Goal: Transaction & Acquisition: Purchase product/service

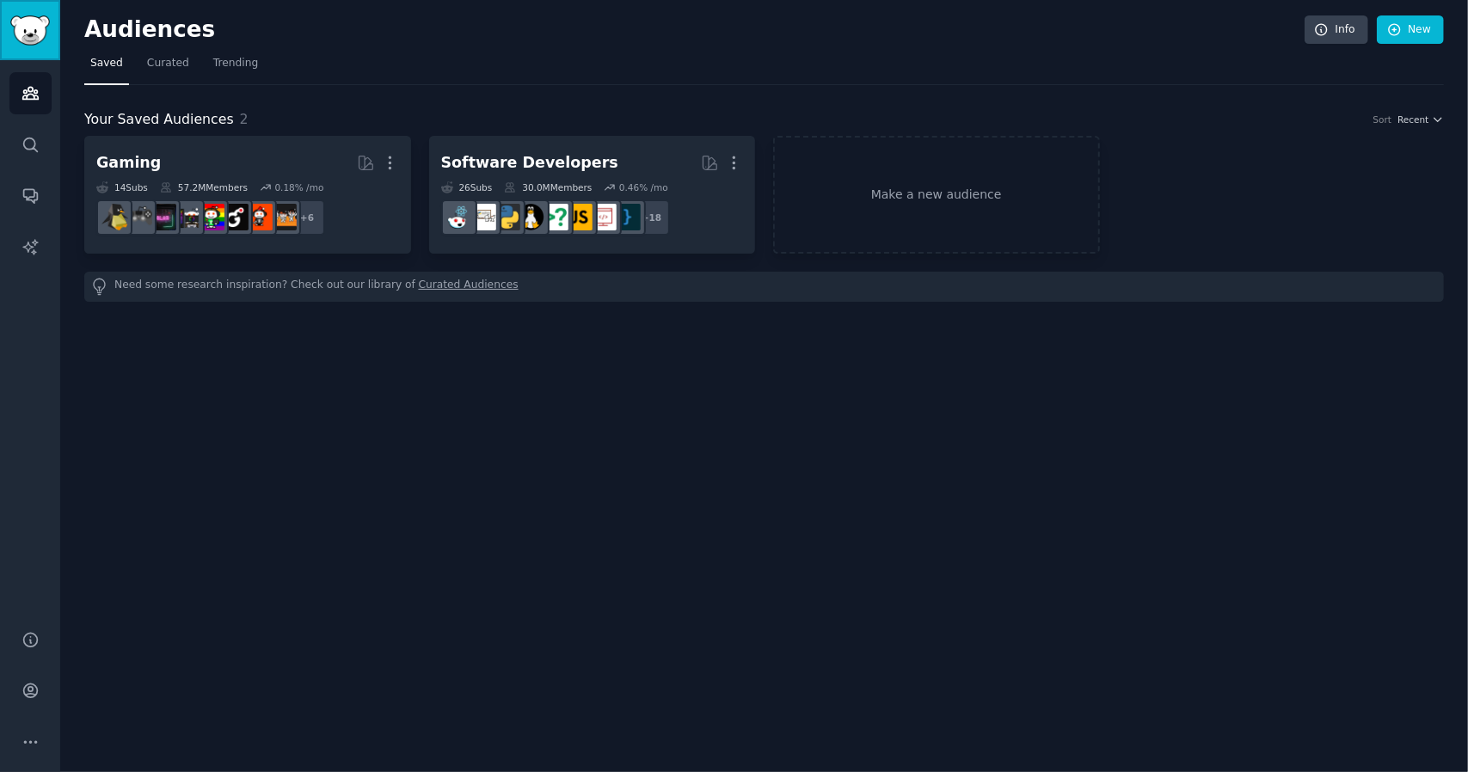
click at [38, 46] on link "Sidebar" at bounding box center [30, 30] width 60 height 60
click at [46, 711] on link "Account" at bounding box center [30, 691] width 42 height 42
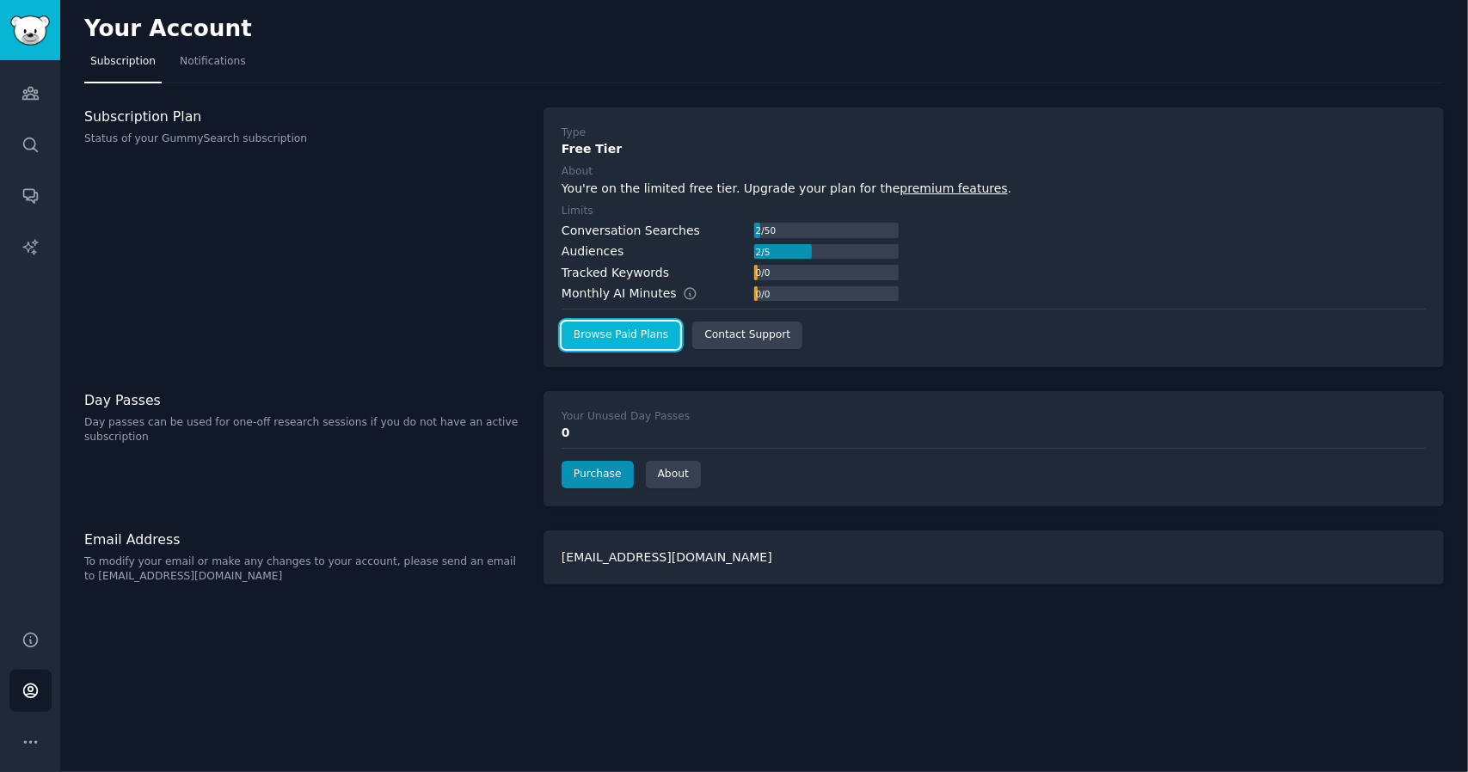
click at [583, 341] on link "Browse Paid Plans" at bounding box center [621, 336] width 119 height 28
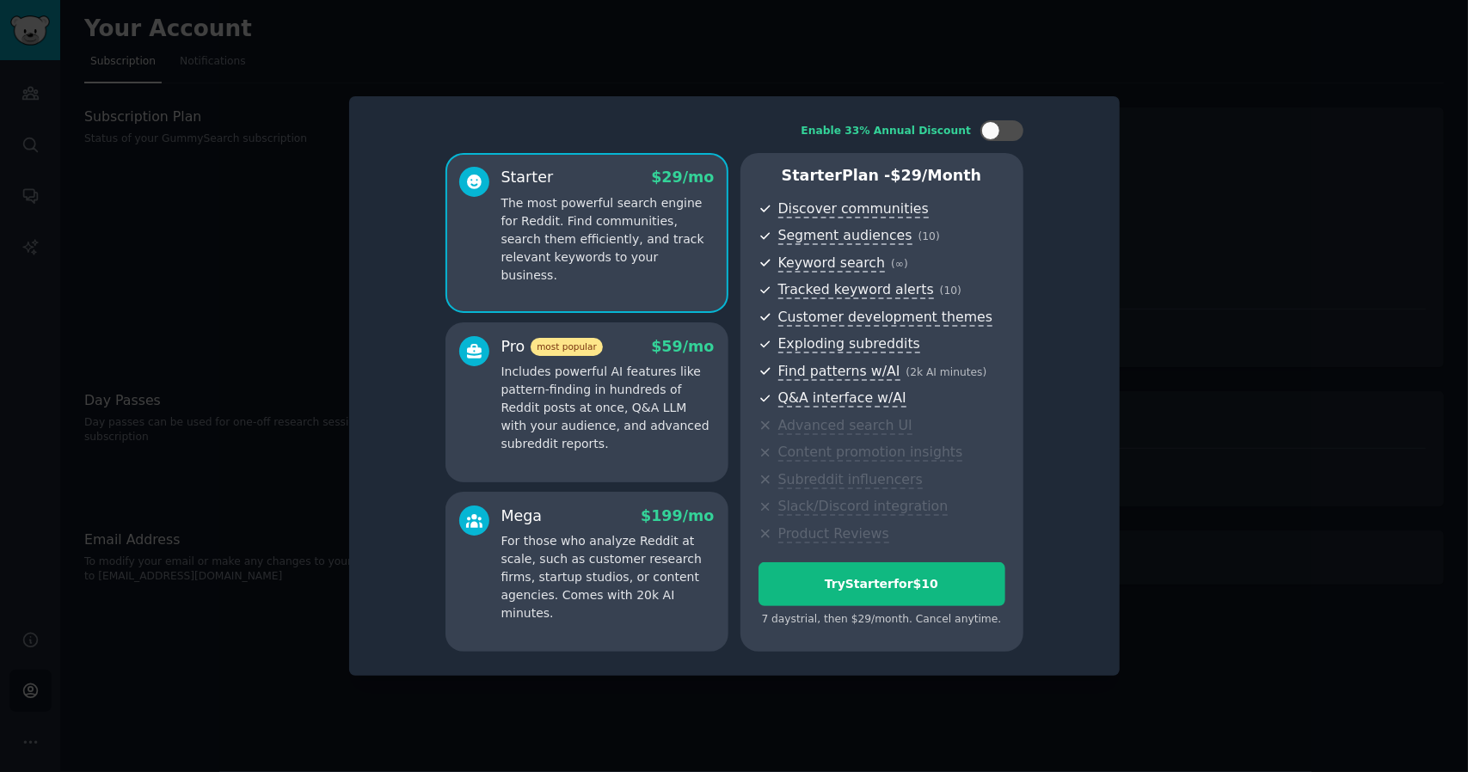
click at [655, 341] on div "Pro most popular $ 59 /mo" at bounding box center [607, 347] width 213 height 22
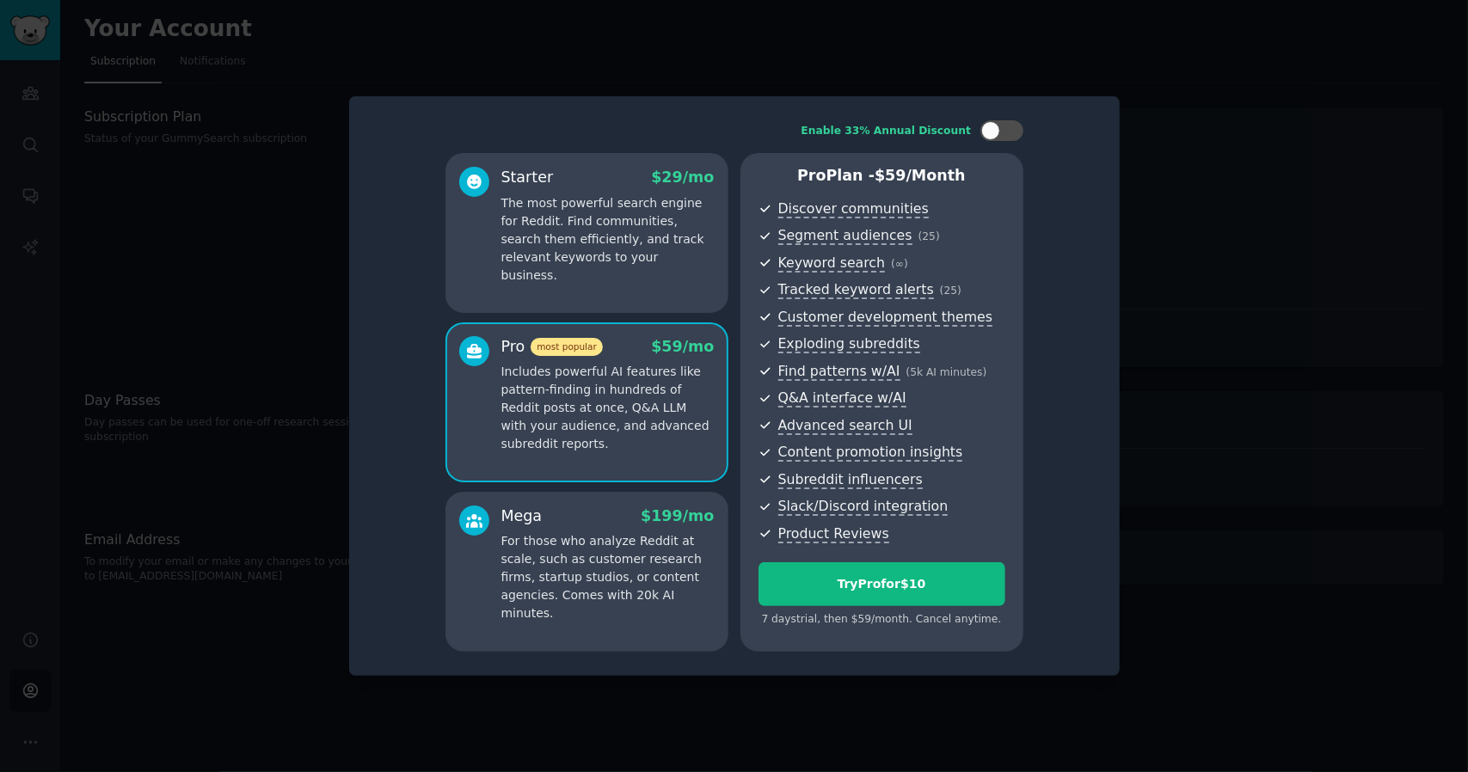
click at [651, 251] on p "The most powerful search engine for Reddit. Find communities, search them effic…" at bounding box center [607, 239] width 213 height 90
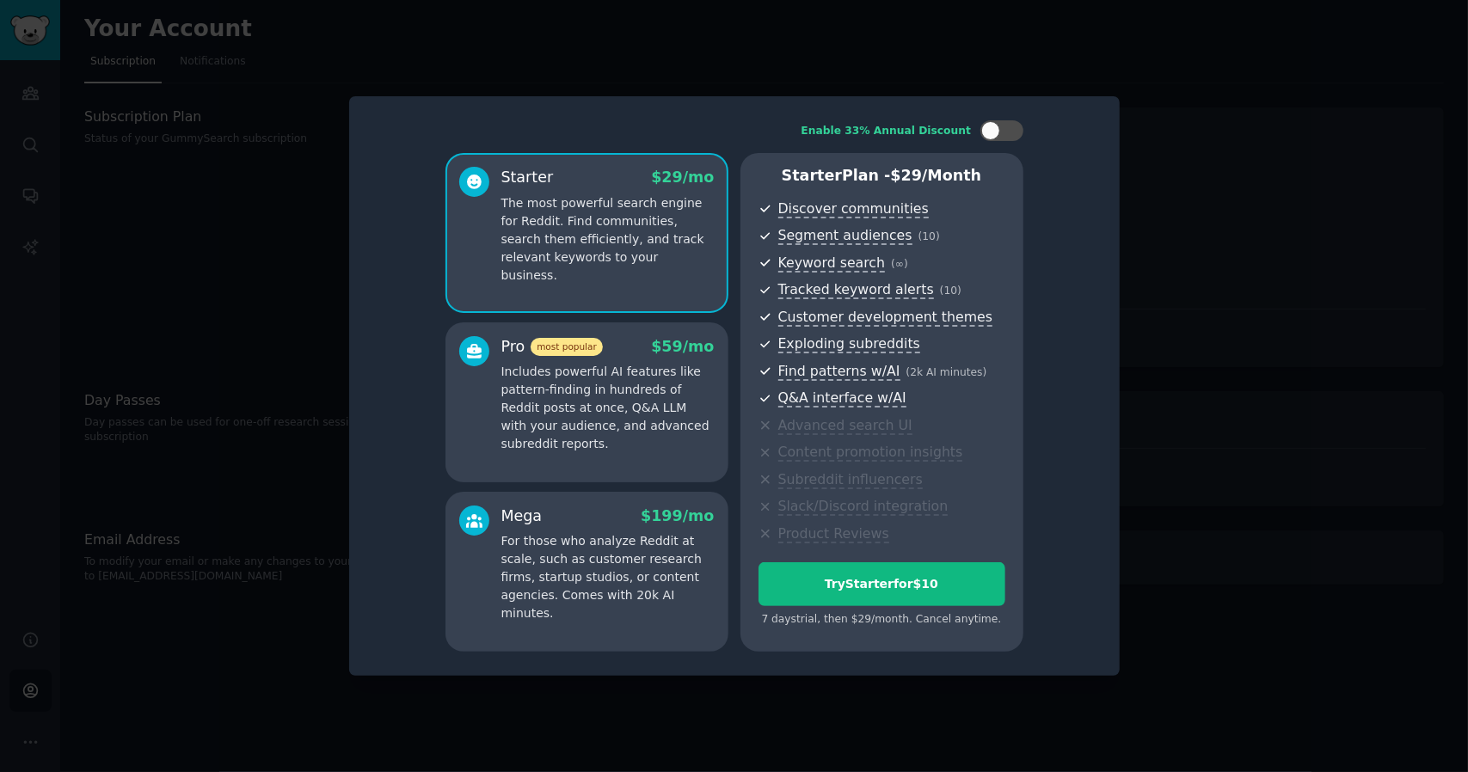
click at [625, 388] on p "Includes powerful AI features like pattern-finding in hundreds of Reddit posts …" at bounding box center [607, 408] width 213 height 90
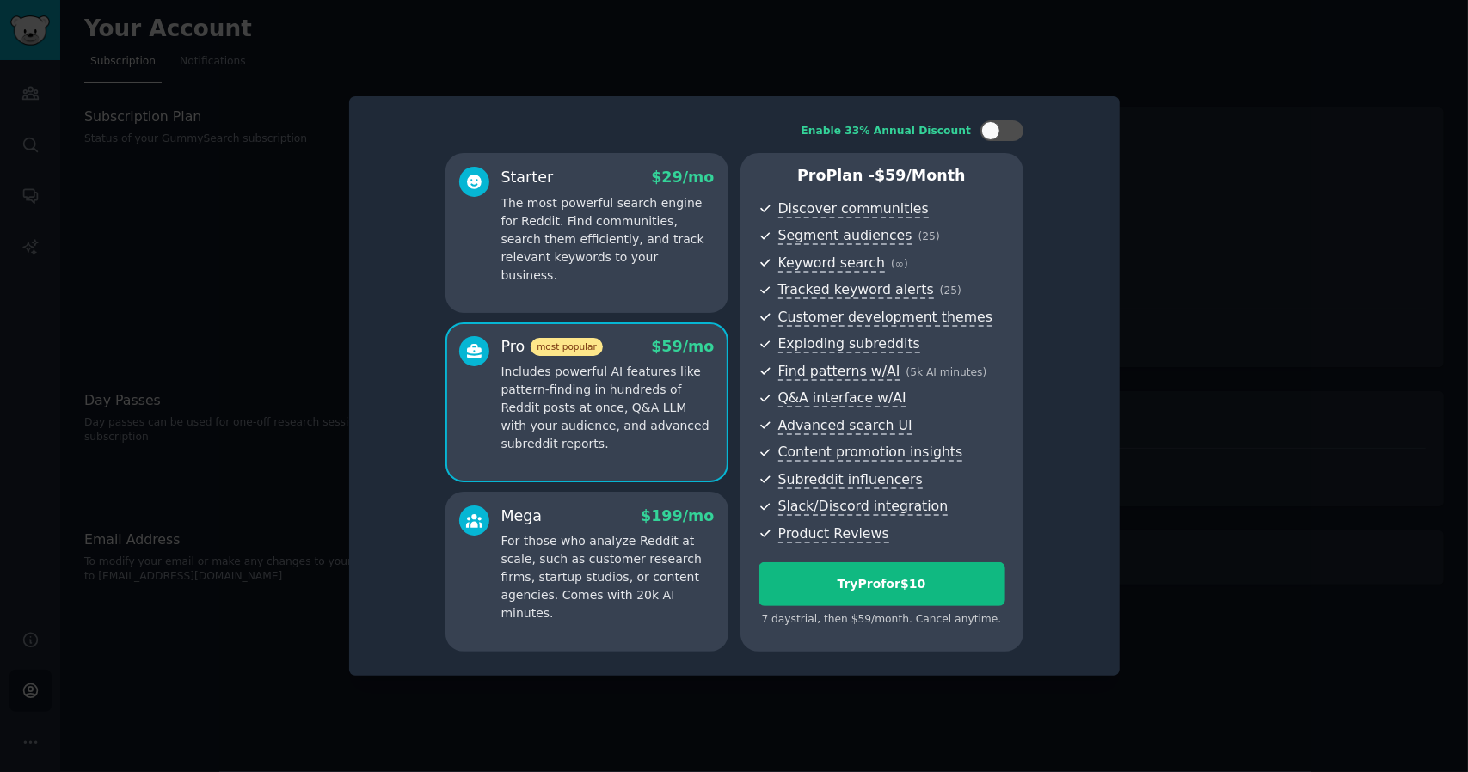
click at [218, 316] on div at bounding box center [734, 386] width 1468 height 772
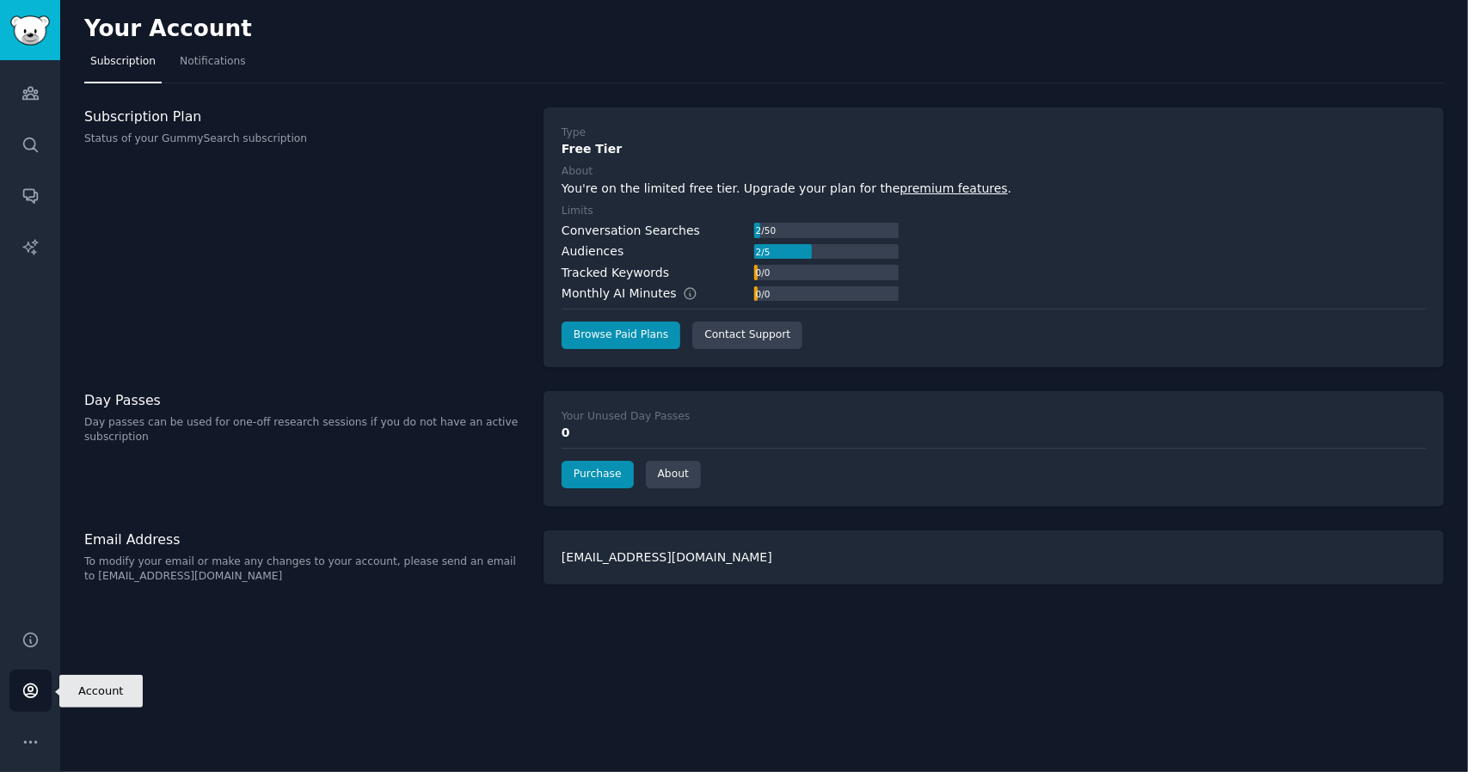
click at [34, 692] on icon "Sidebar" at bounding box center [31, 691] width 18 height 18
click at [41, 641] on link "Help" at bounding box center [30, 640] width 42 height 42
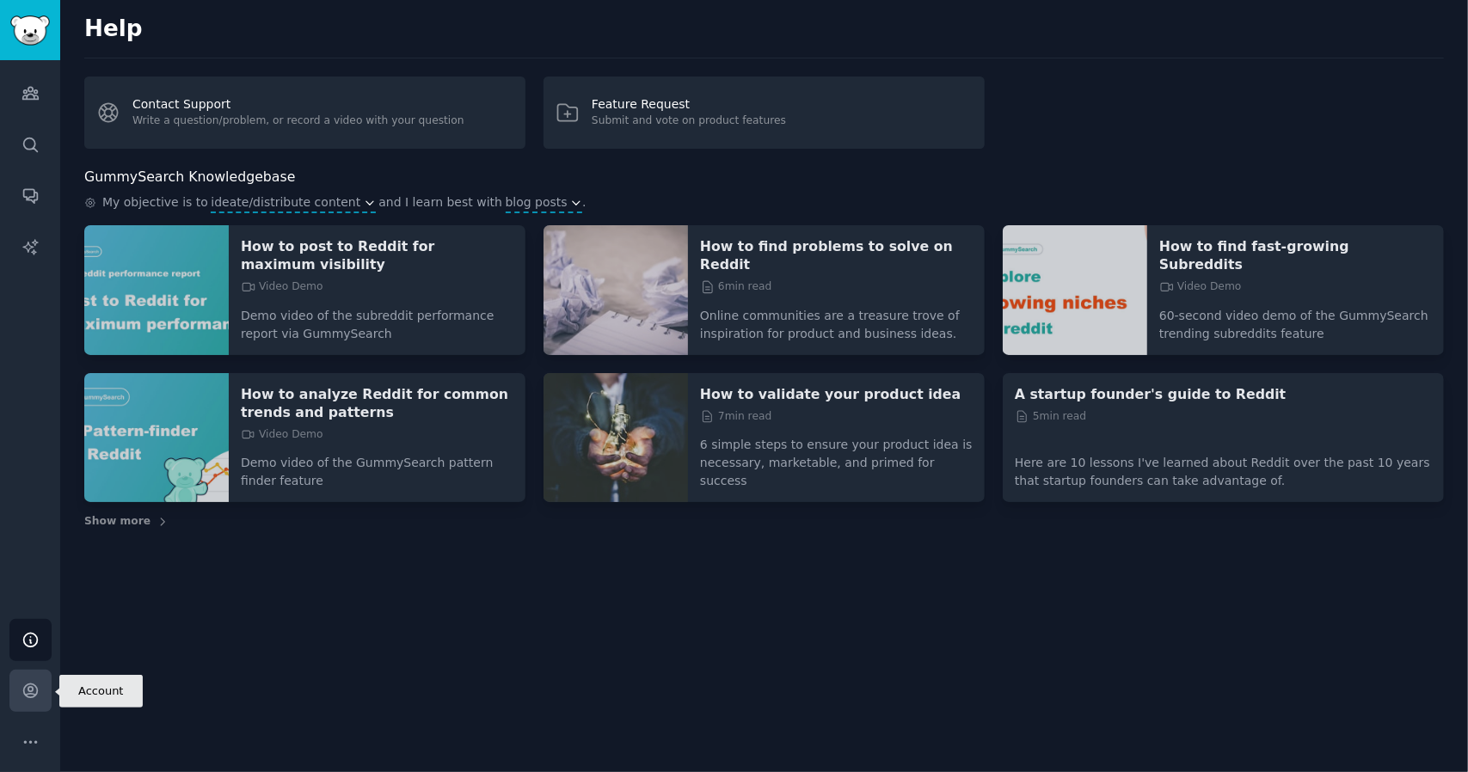
click at [31, 686] on icon "Sidebar" at bounding box center [31, 691] width 18 height 18
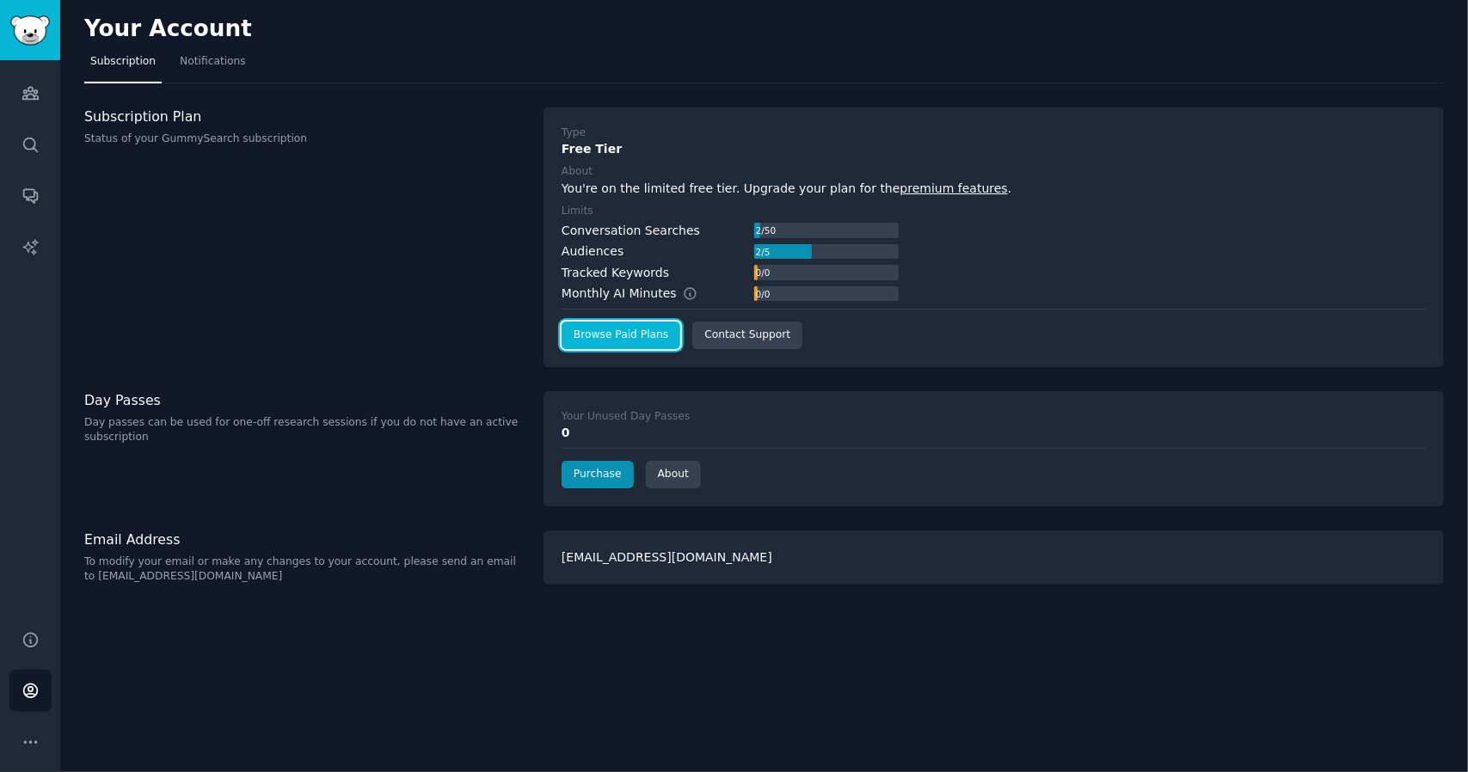
click at [645, 342] on link "Browse Paid Plans" at bounding box center [621, 336] width 119 height 28
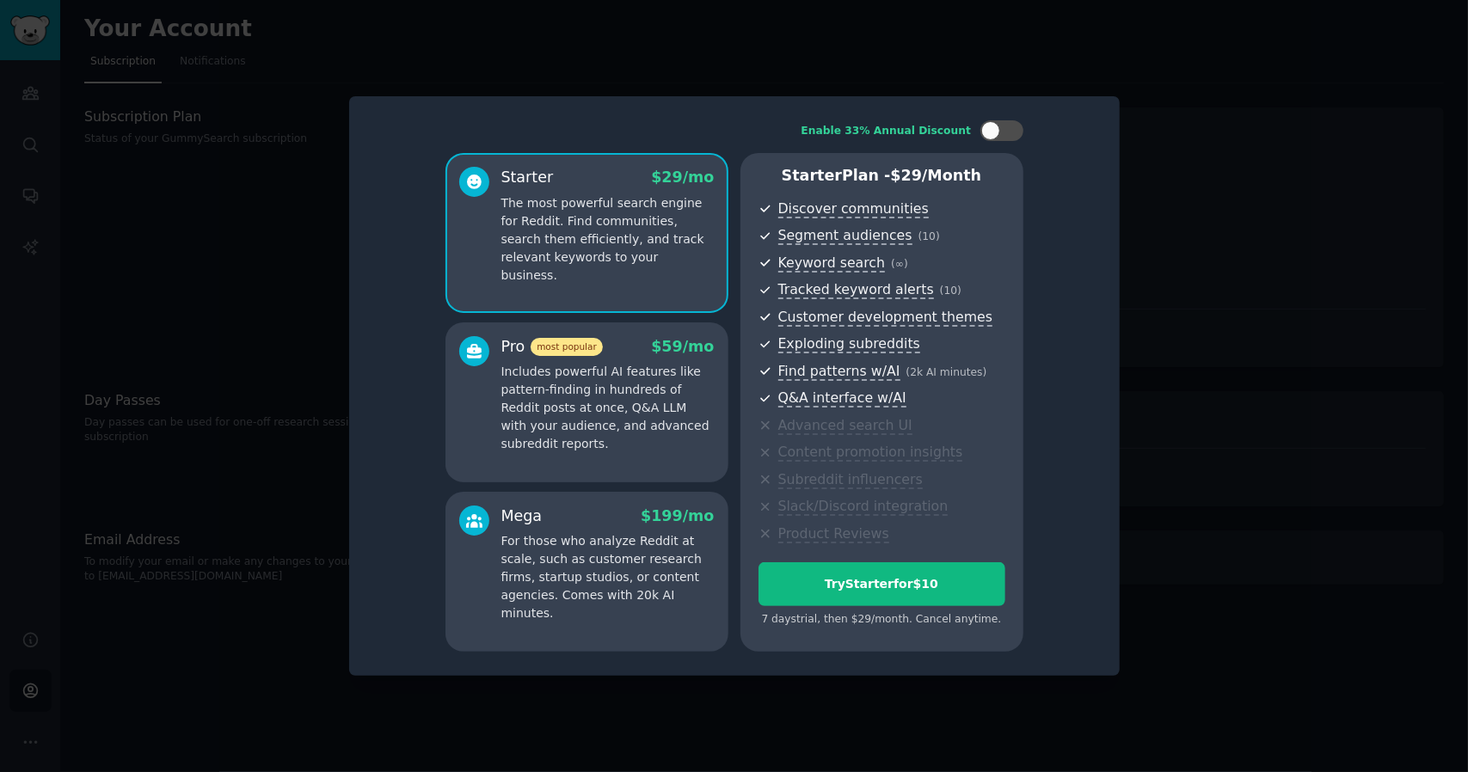
click at [661, 418] on p "Includes powerful AI features like pattern-finding in hundreds of Reddit posts …" at bounding box center [607, 408] width 213 height 90
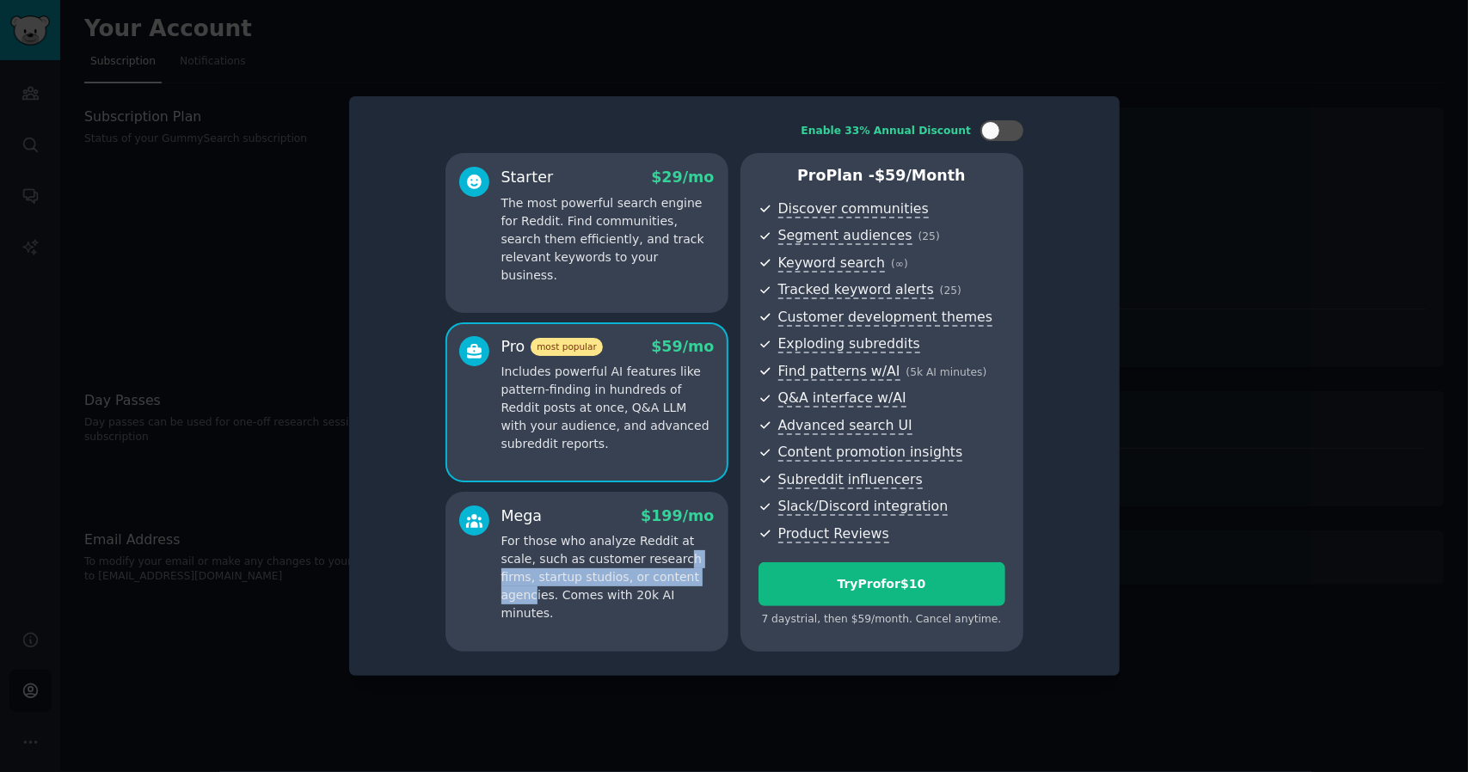
click at [635, 569] on p "For those who analyze Reddit at scale, such as customer research firms, startup…" at bounding box center [607, 577] width 213 height 90
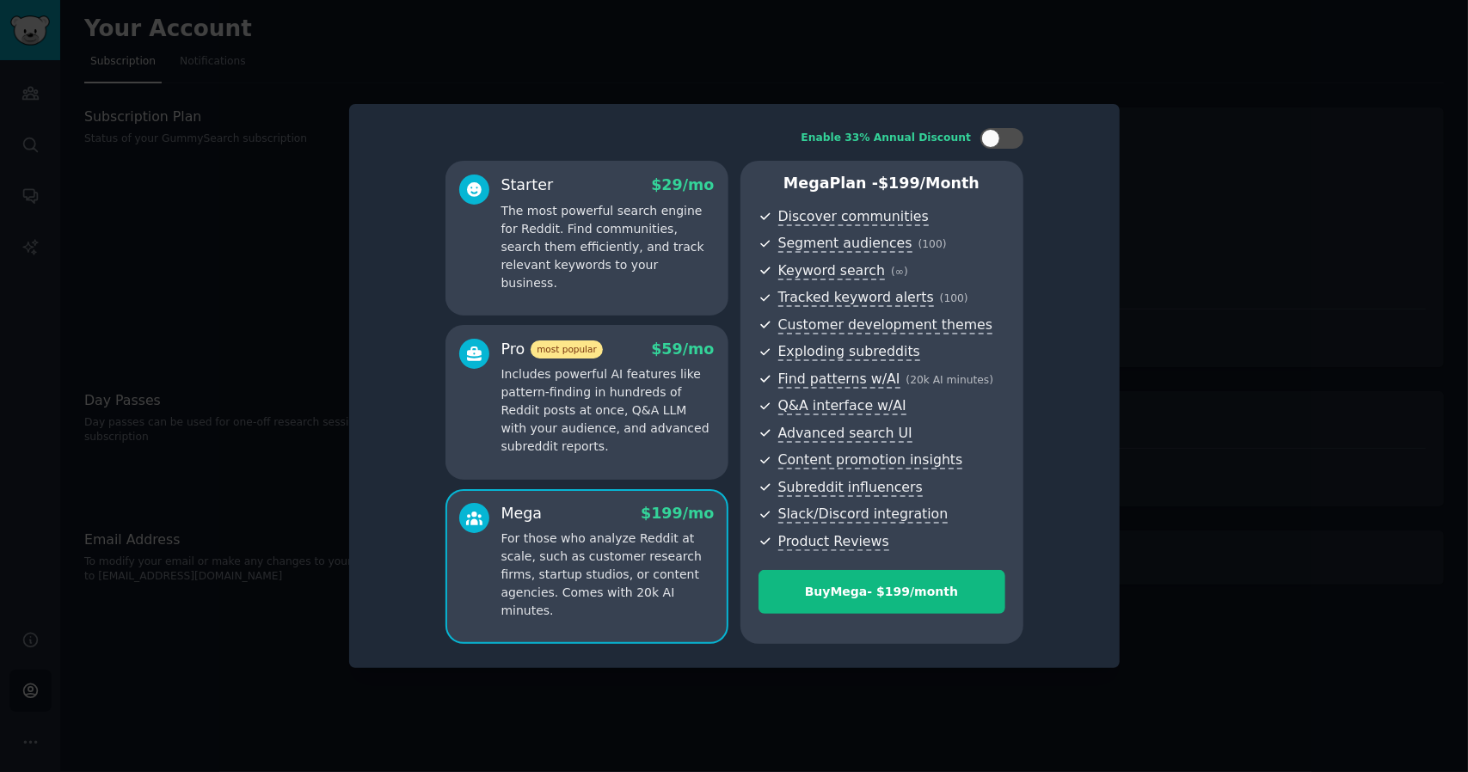
click at [631, 433] on p "Includes powerful AI features like pattern-finding in hundreds of Reddit posts …" at bounding box center [607, 411] width 213 height 90
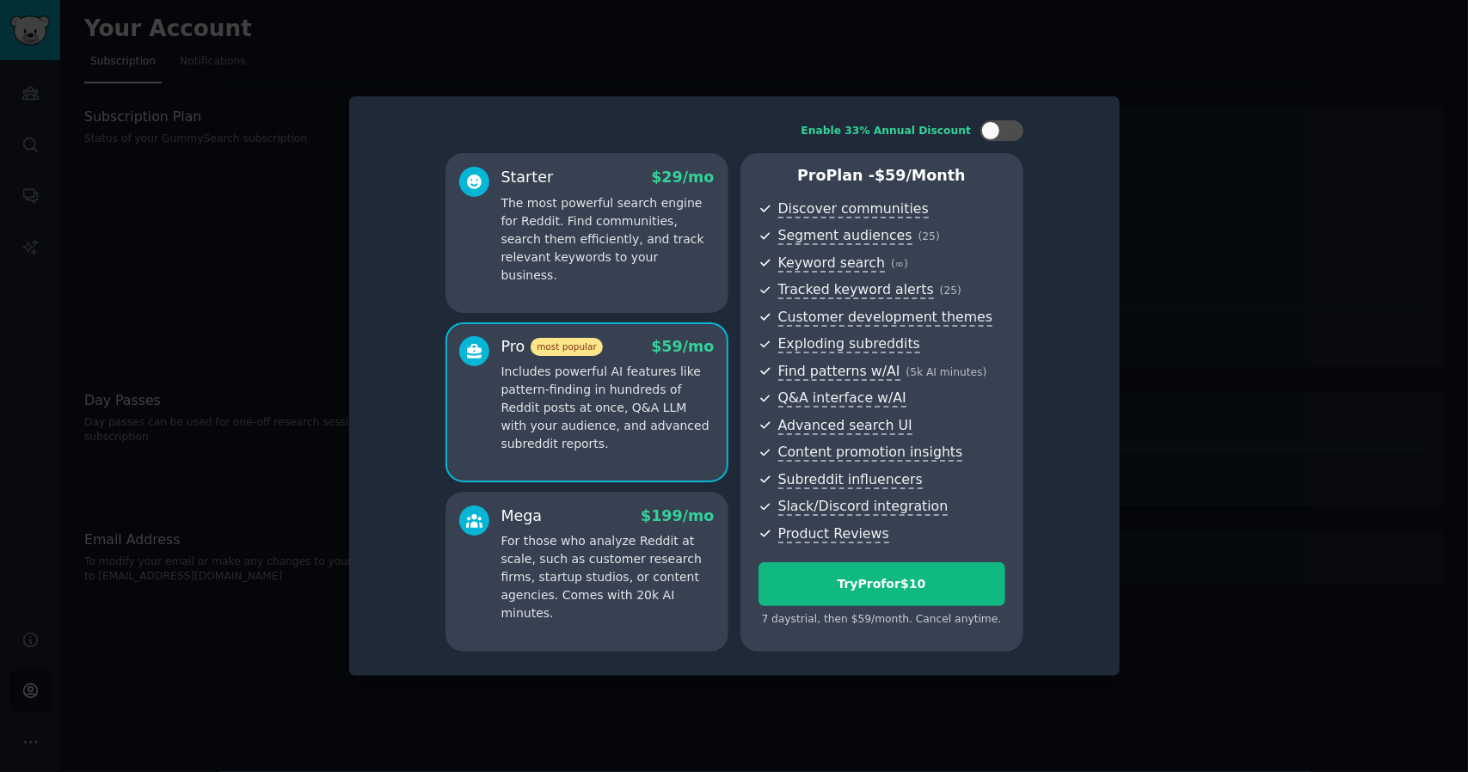
click at [633, 551] on p "For those who analyze Reddit at scale, such as customer research firms, startup…" at bounding box center [607, 577] width 213 height 90
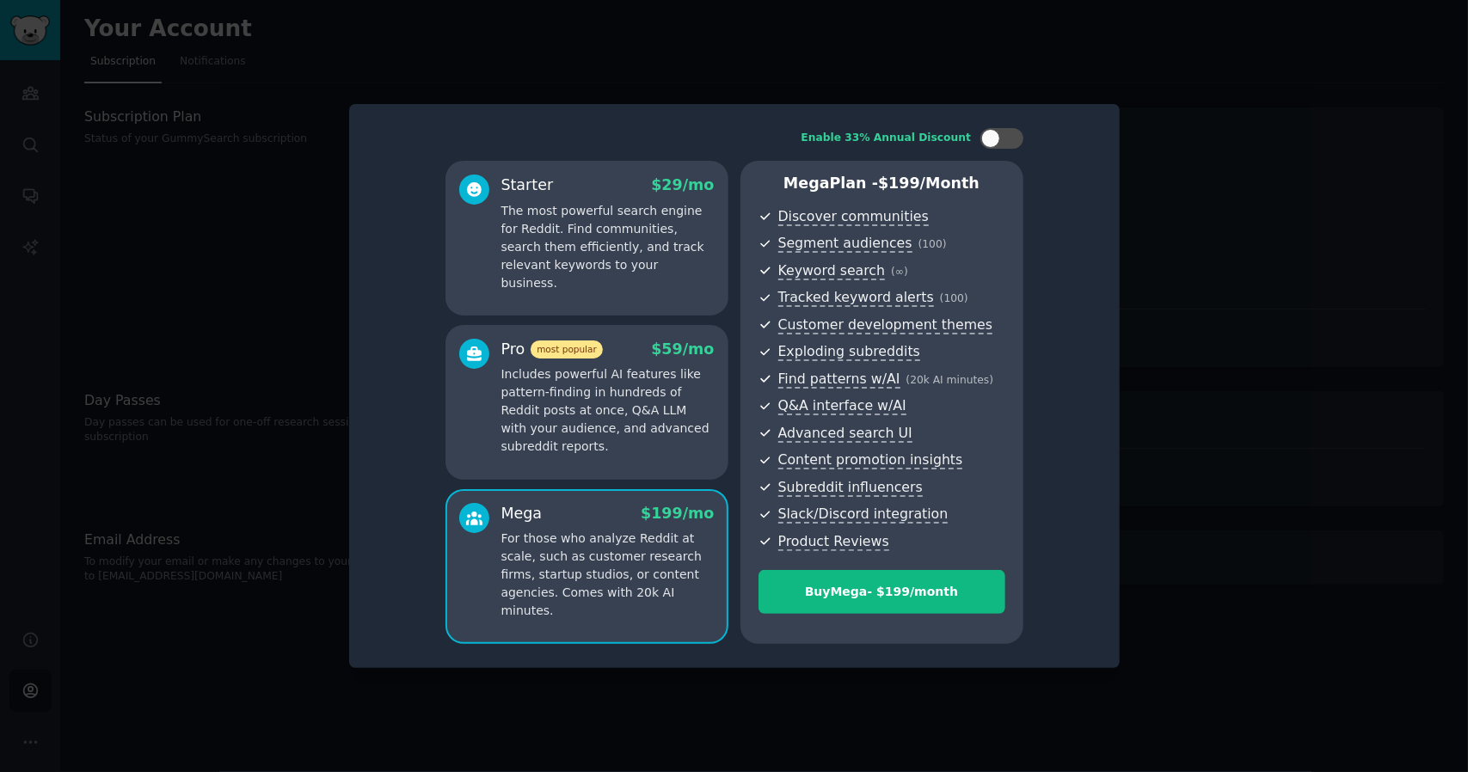
click at [640, 434] on p "Includes powerful AI features like pattern-finding in hundreds of Reddit posts …" at bounding box center [607, 411] width 213 height 90
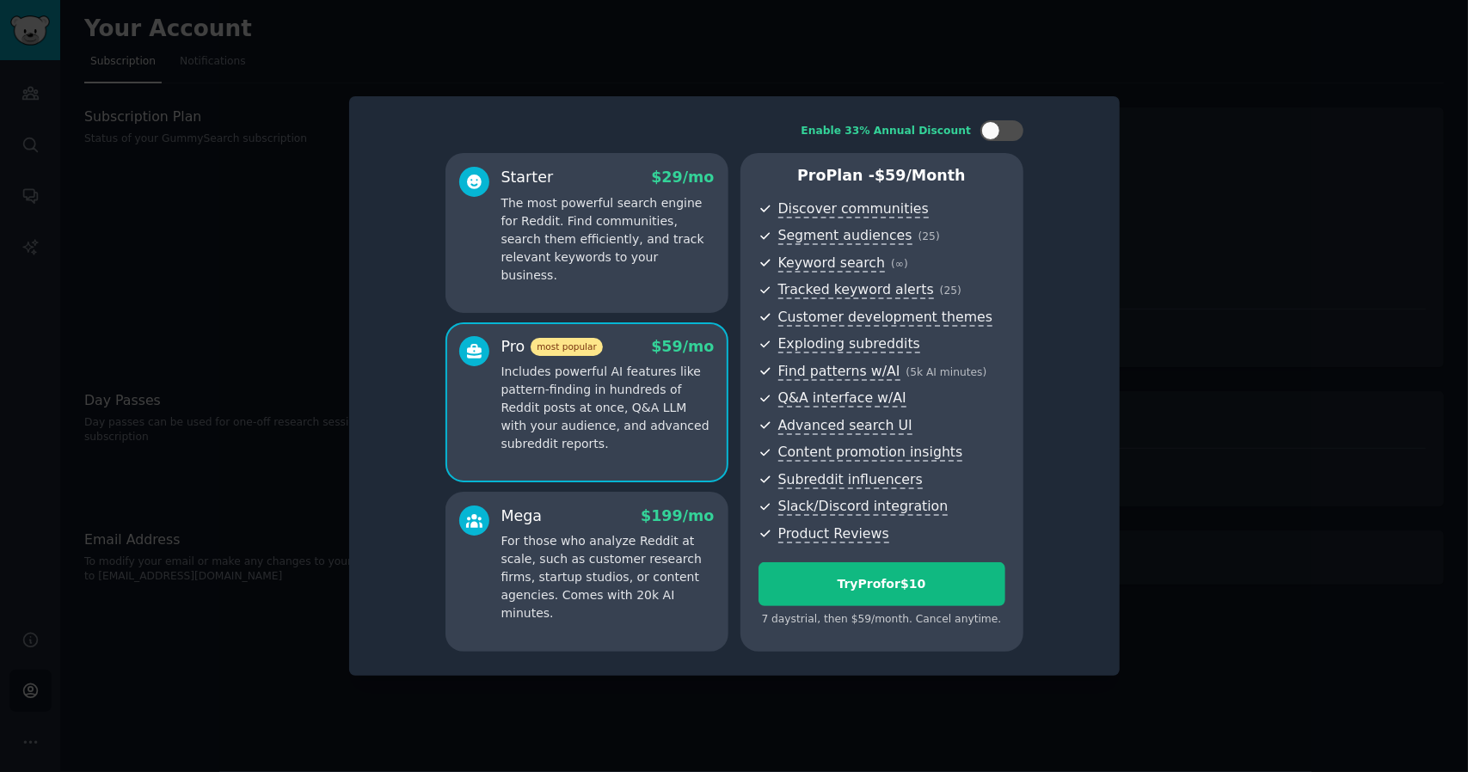
click at [658, 581] on p "For those who analyze Reddit at scale, such as customer research firms, startup…" at bounding box center [607, 577] width 213 height 90
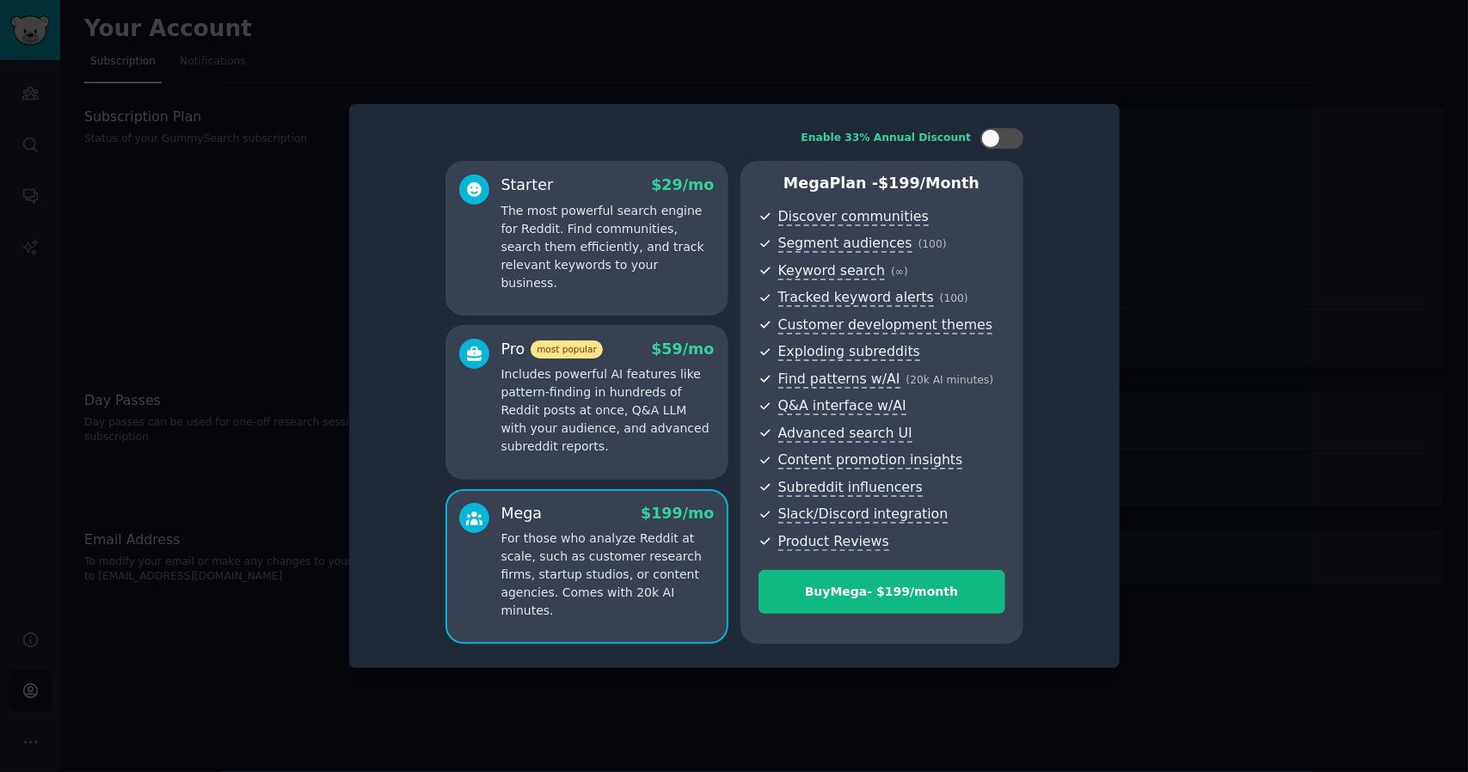
click at [652, 420] on p "Includes powerful AI features like pattern-finding in hundreds of Reddit posts …" at bounding box center [607, 411] width 213 height 90
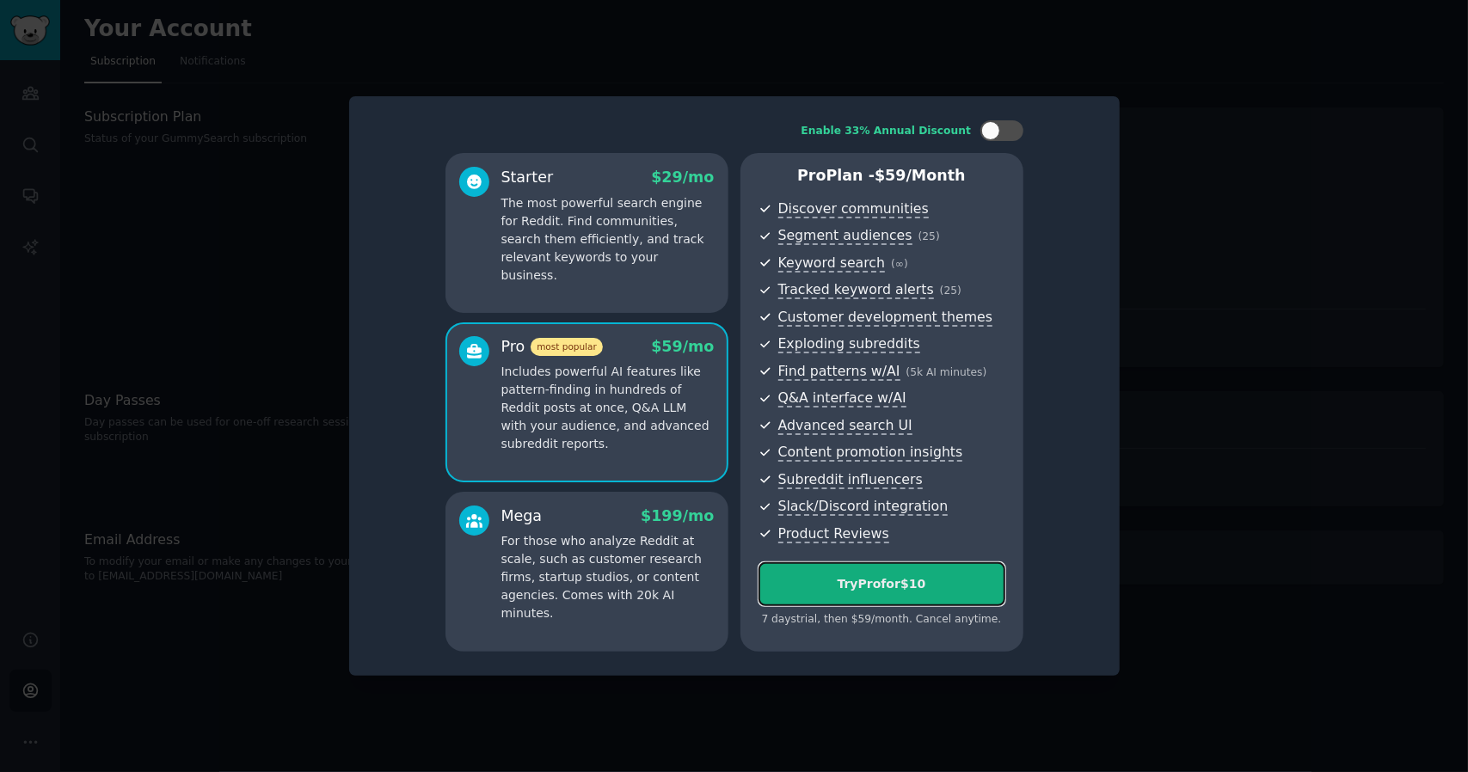
click at [893, 591] on div "Try Pro for $10" at bounding box center [882, 584] width 245 height 18
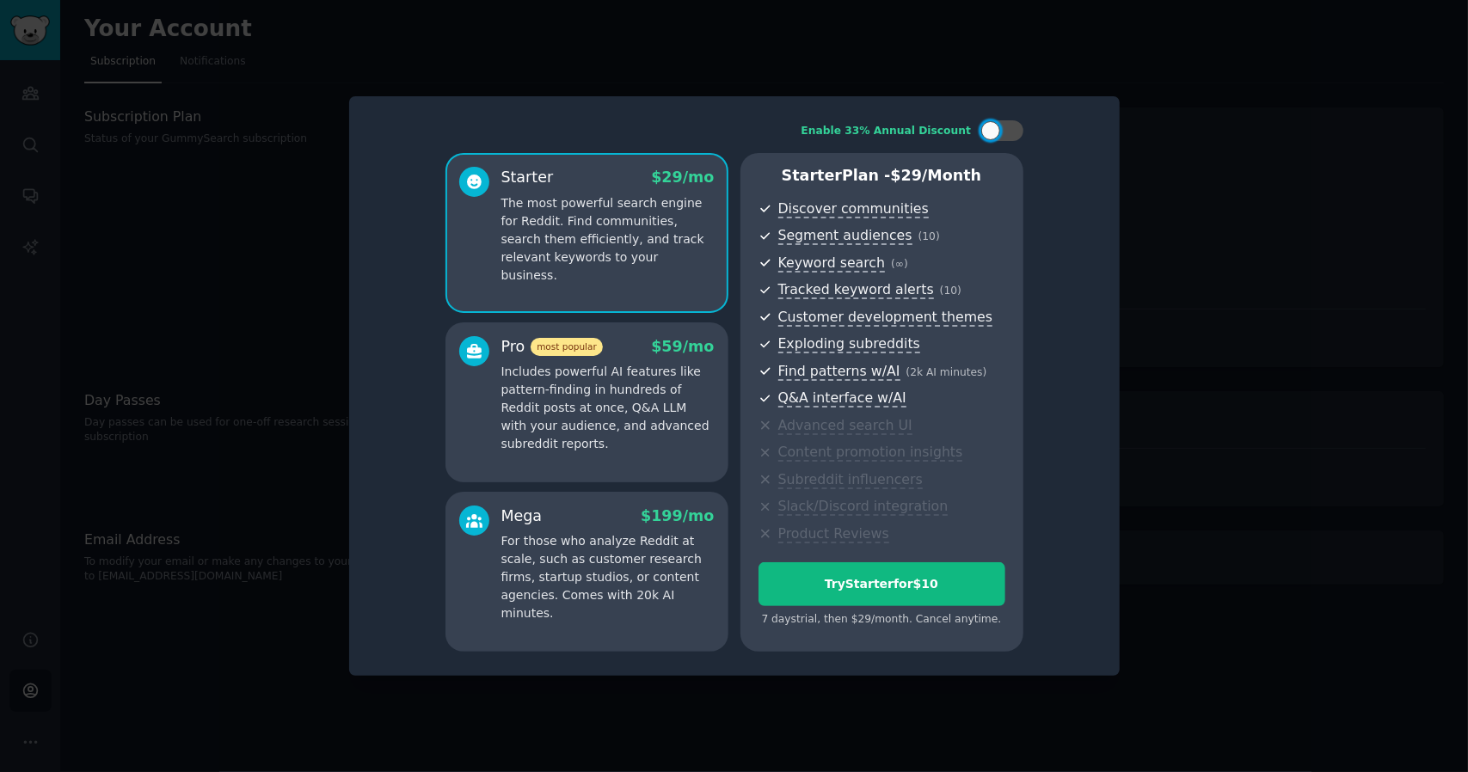
click at [243, 389] on div at bounding box center [734, 386] width 1468 height 772
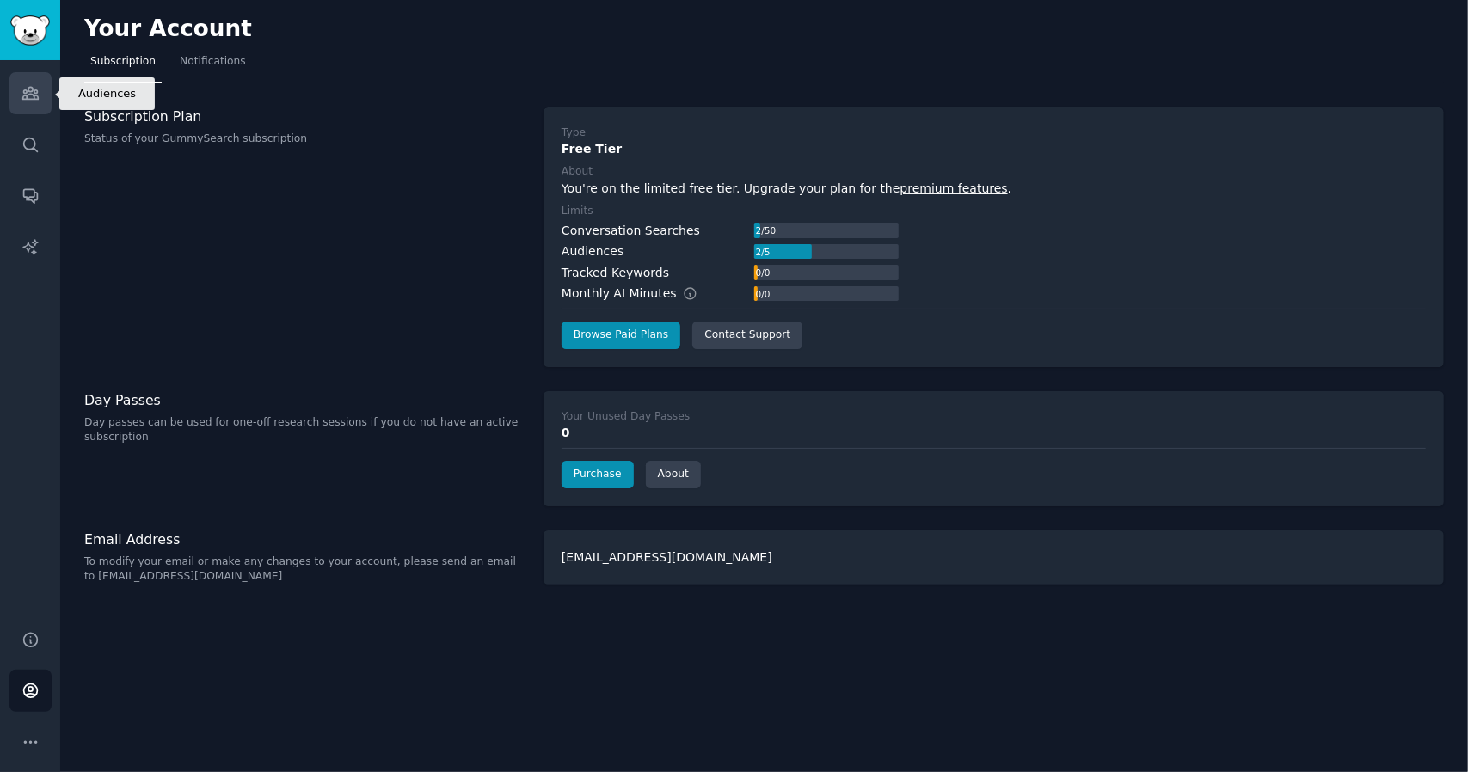
click at [36, 91] on icon "Sidebar" at bounding box center [29, 94] width 15 height 12
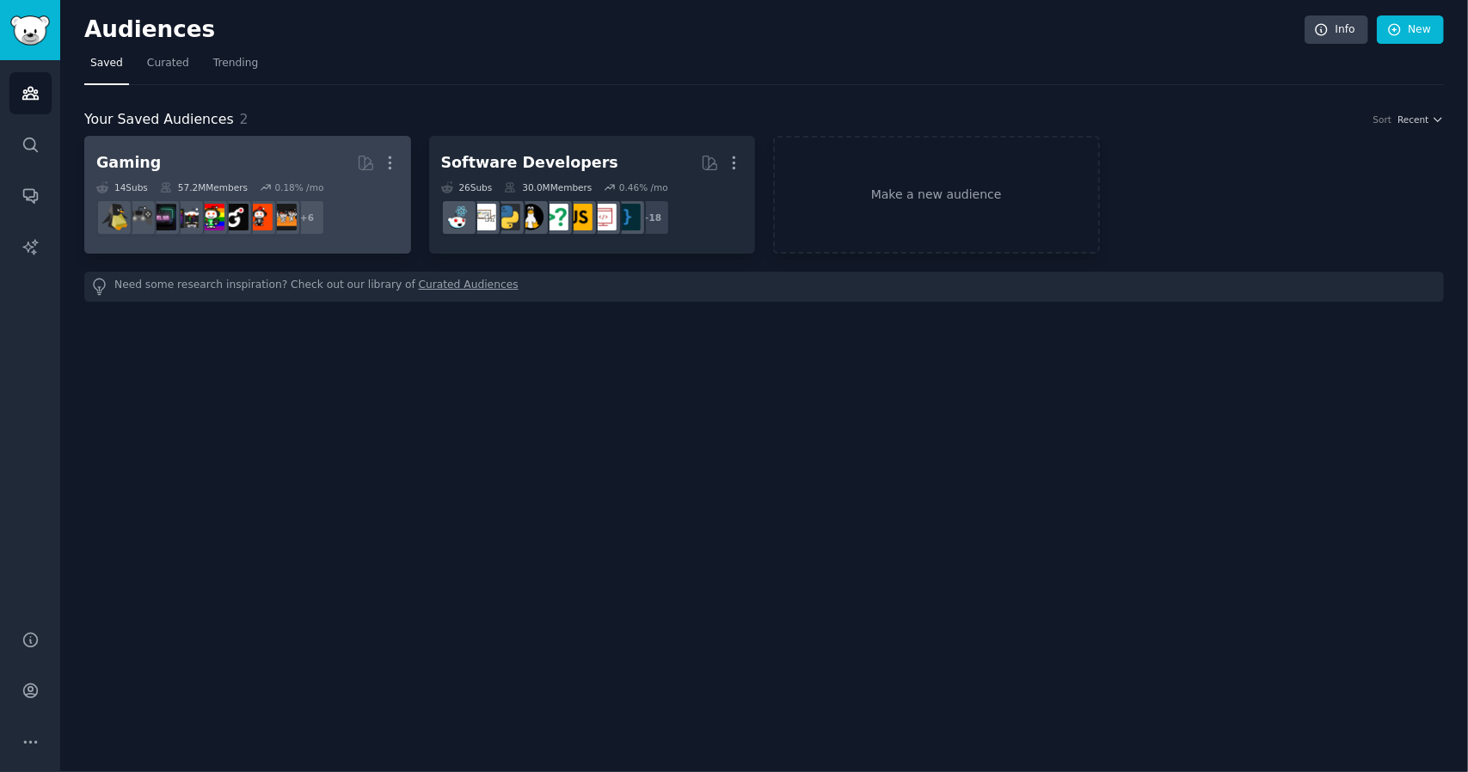
click at [218, 174] on h2 "Gaming Curated by GummySearch More" at bounding box center [247, 163] width 303 height 30
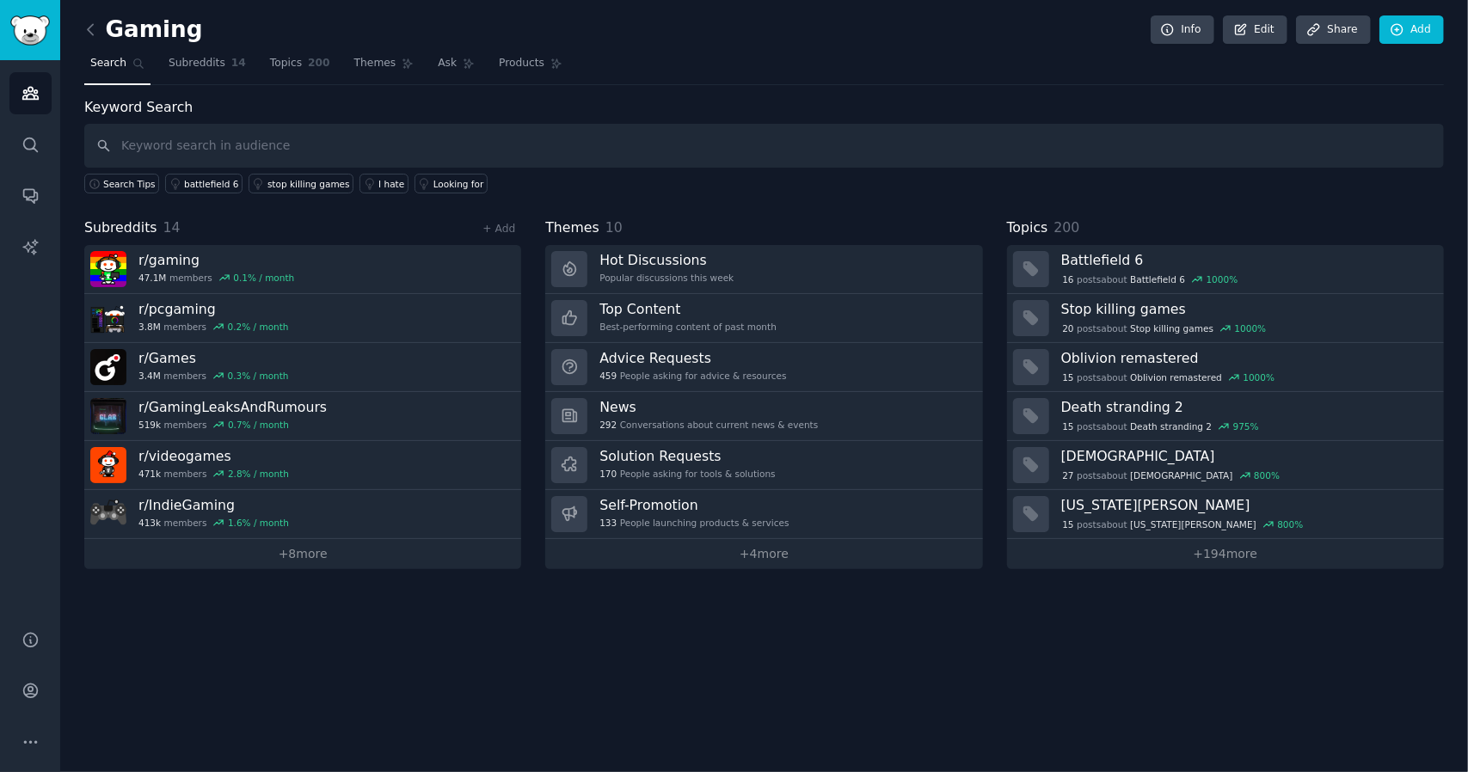
click at [208, 154] on input "text" at bounding box center [764, 146] width 1360 height 44
type input "g"
click at [242, 541] on link "+ 8 more" at bounding box center [302, 554] width 437 height 30
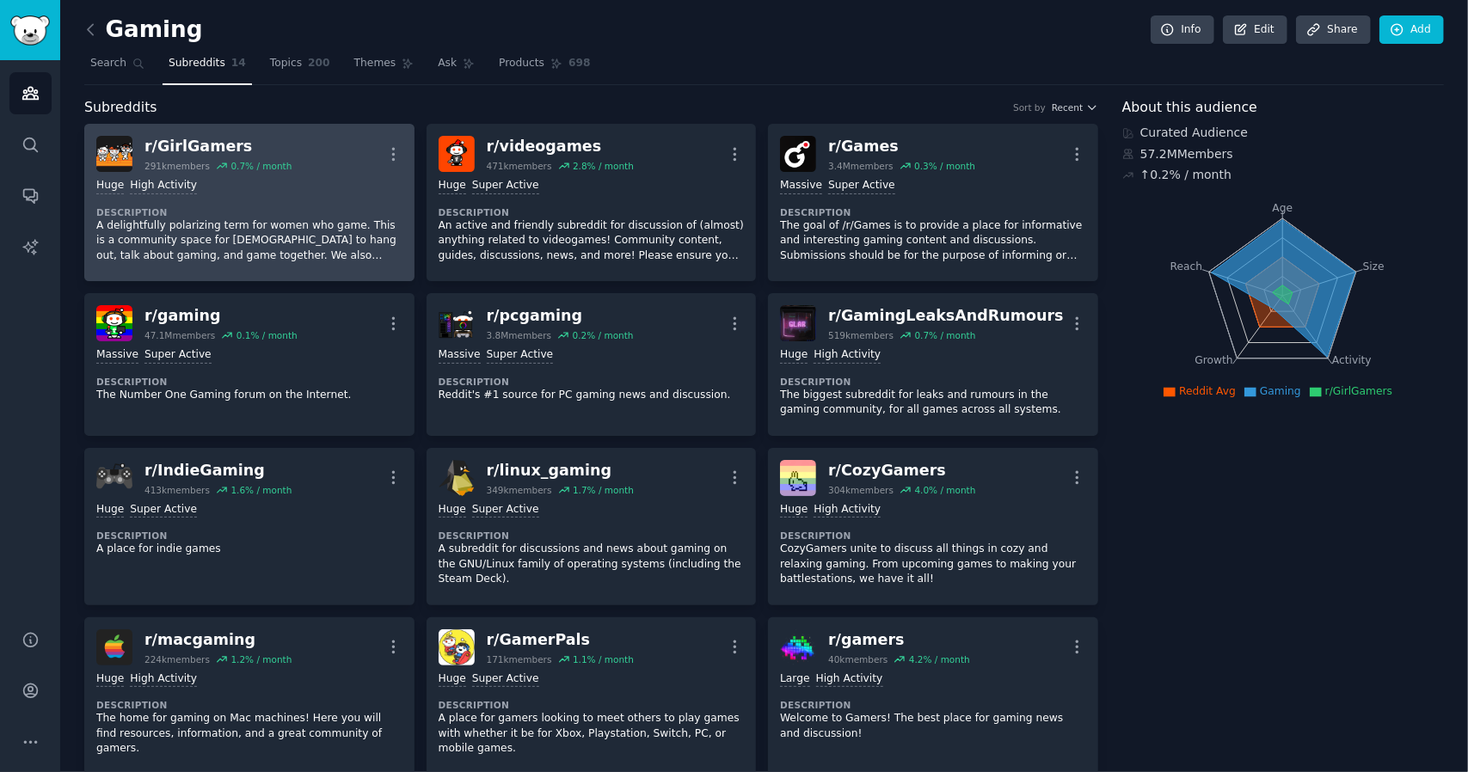
click at [244, 206] on dt "Description" at bounding box center [249, 212] width 306 height 12
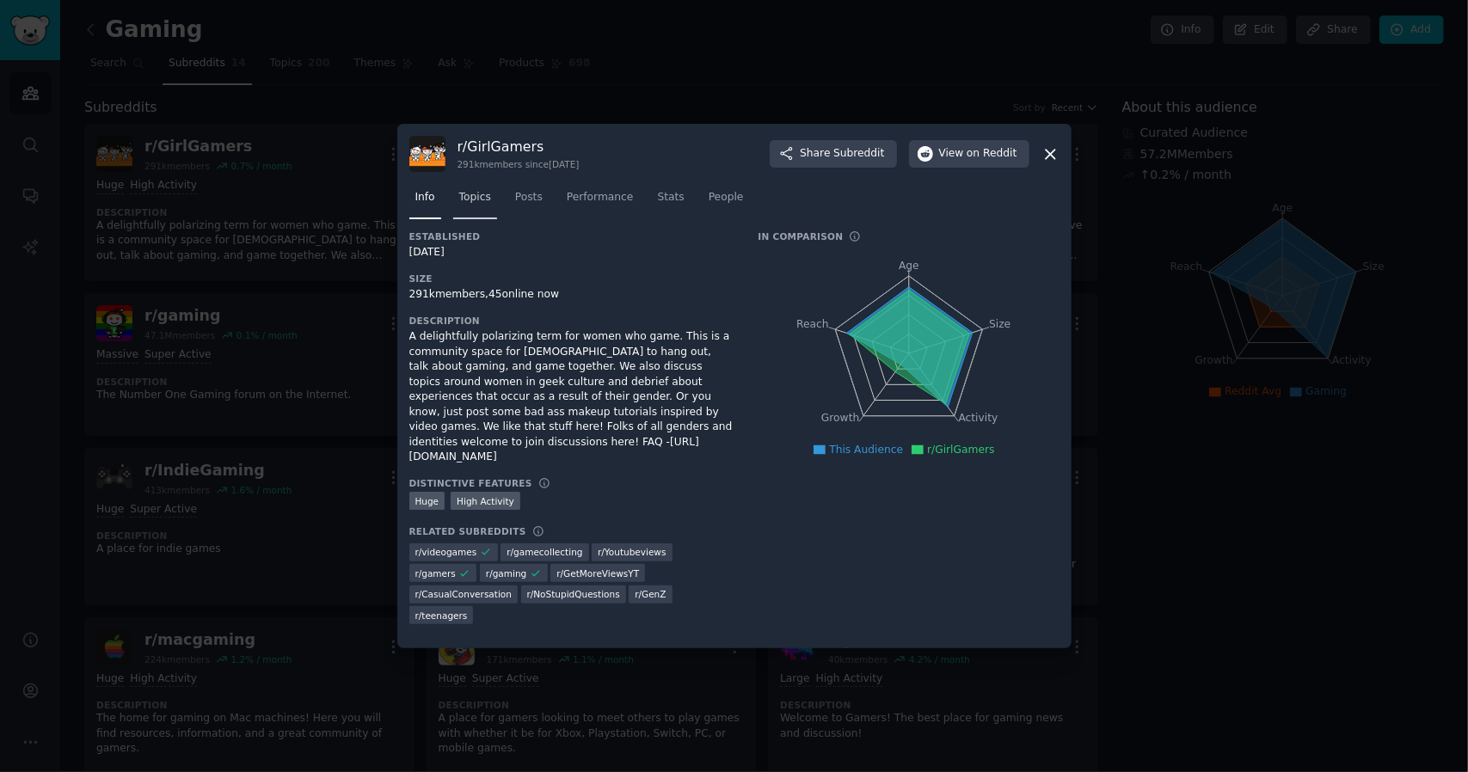
click at [478, 206] on span "Topics" at bounding box center [475, 197] width 32 height 15
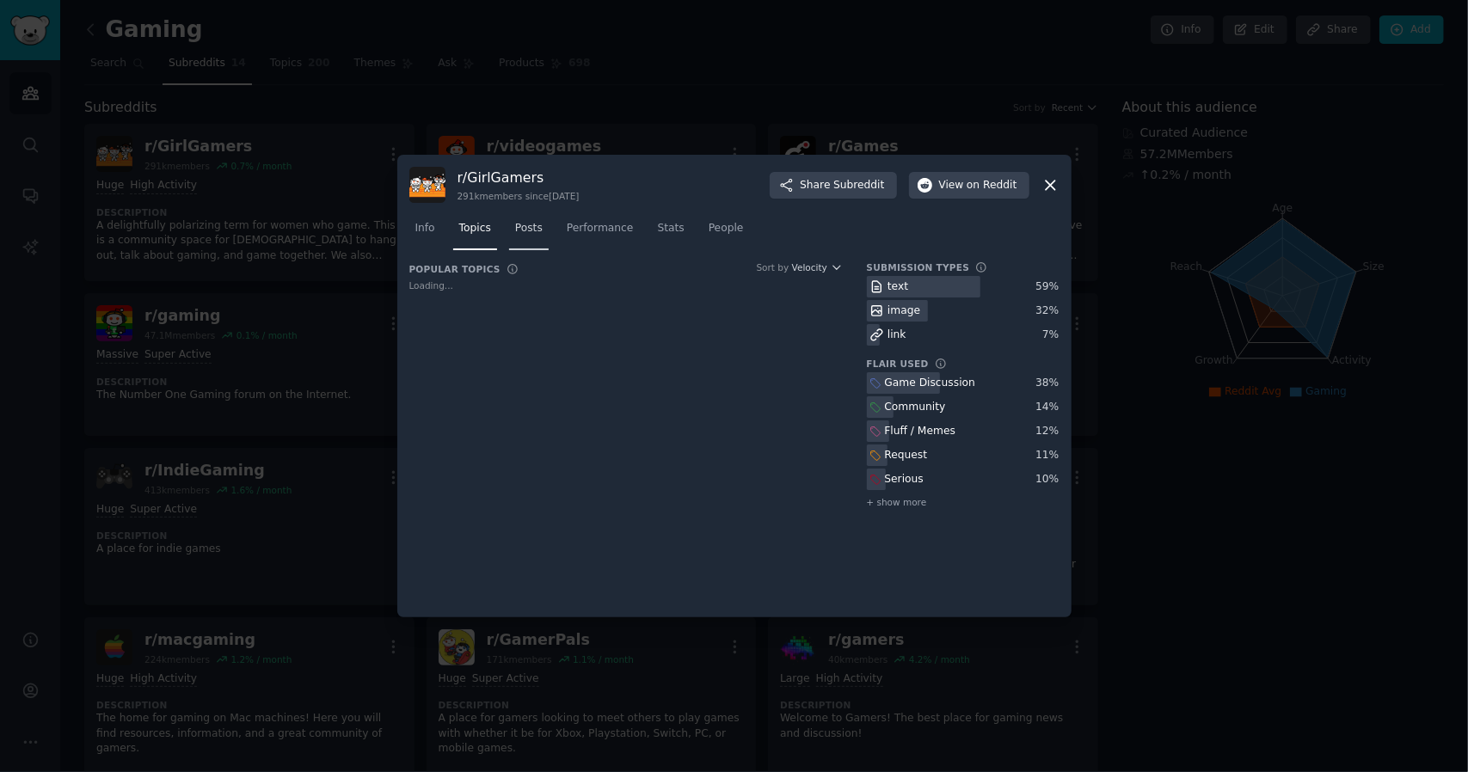
click at [528, 237] on link "Posts" at bounding box center [529, 232] width 40 height 35
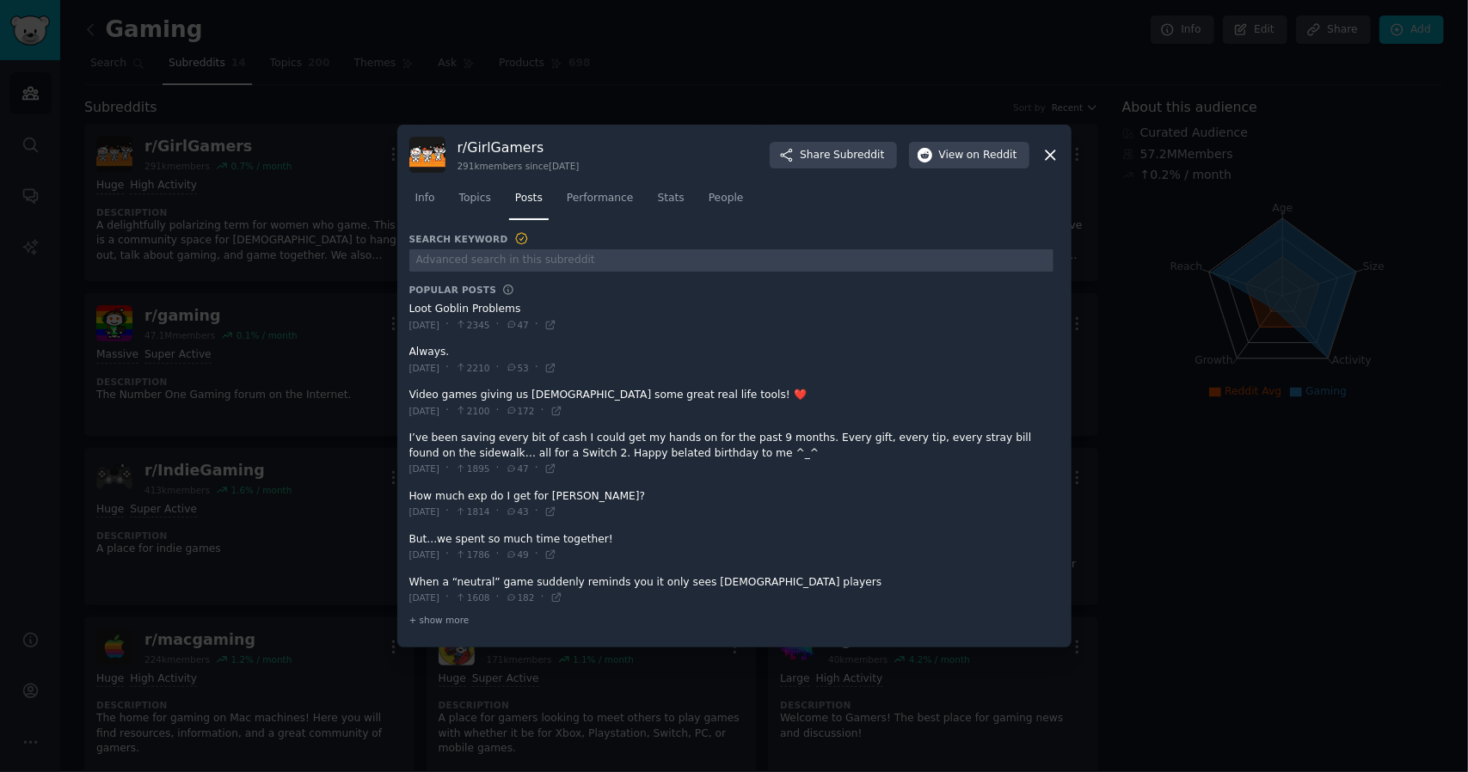
click at [452, 631] on div "Search Keyword Popular Posts Loot Goblin Problems Sun 8/17/2025 · 2345 · 47 · A…" at bounding box center [734, 433] width 650 height 404
click at [454, 624] on span "+ show more" at bounding box center [439, 620] width 60 height 12
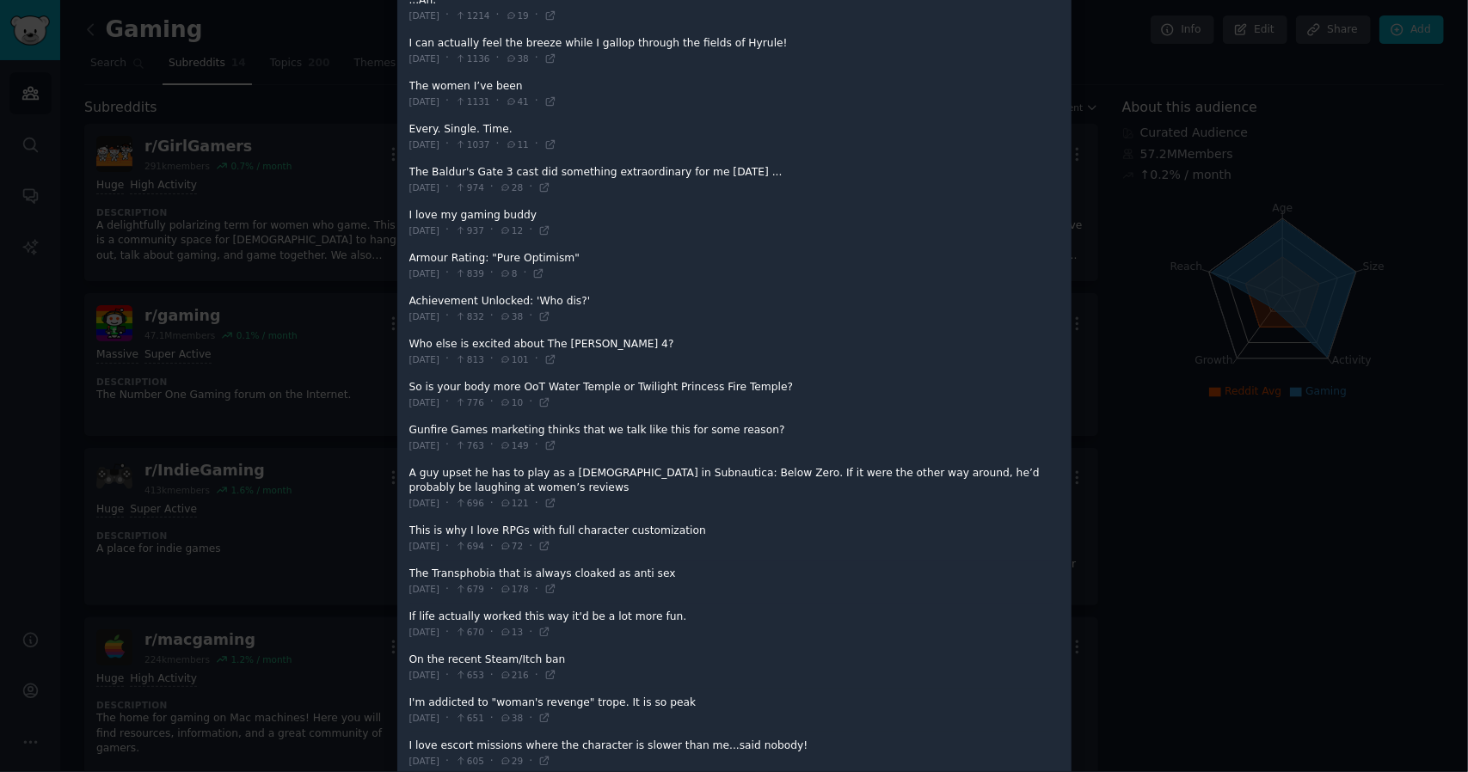
scroll to position [602, 0]
click at [557, 437] on icon at bounding box center [551, 442] width 12 height 12
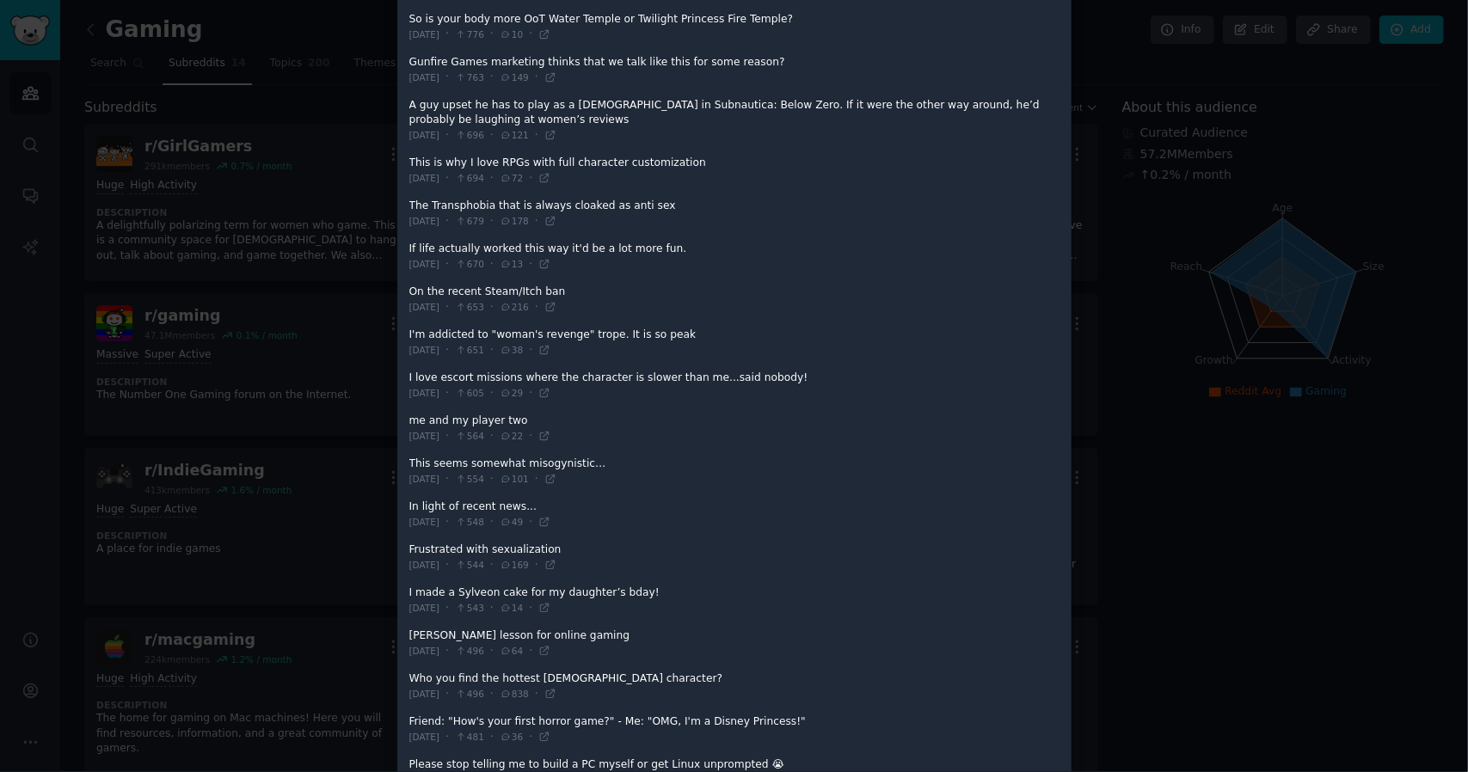
scroll to position [1032, 0]
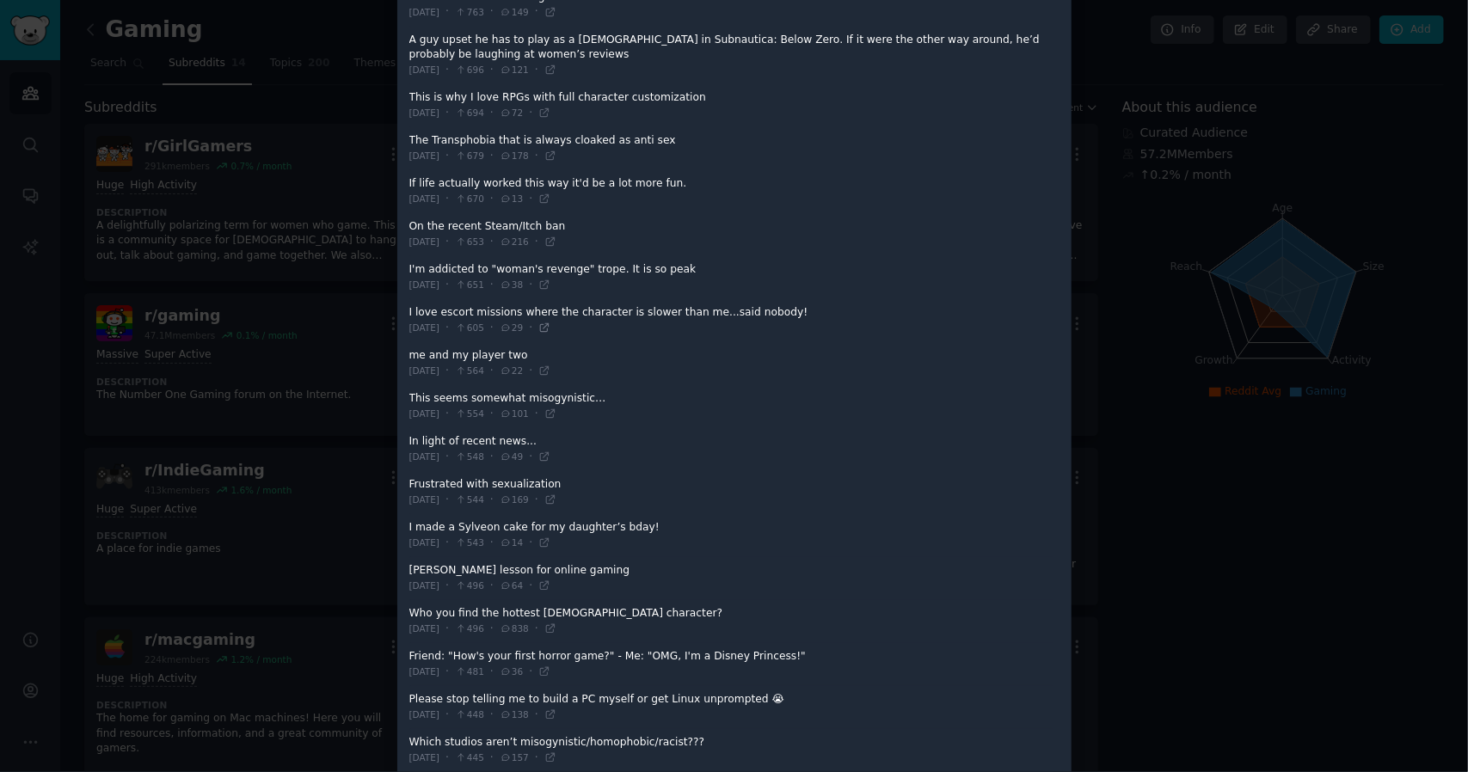
click at [551, 322] on icon at bounding box center [544, 328] width 12 height 12
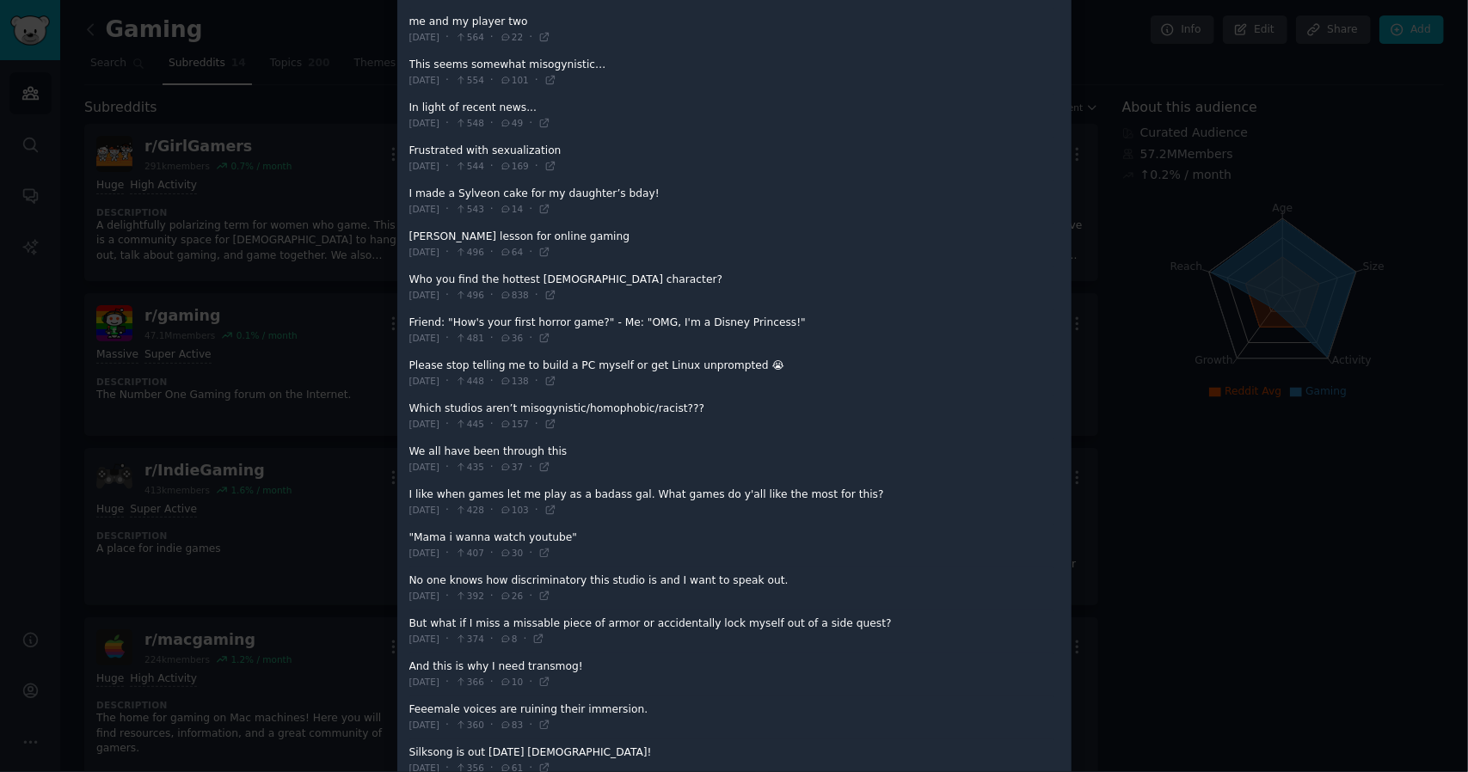
scroll to position [1376, 0]
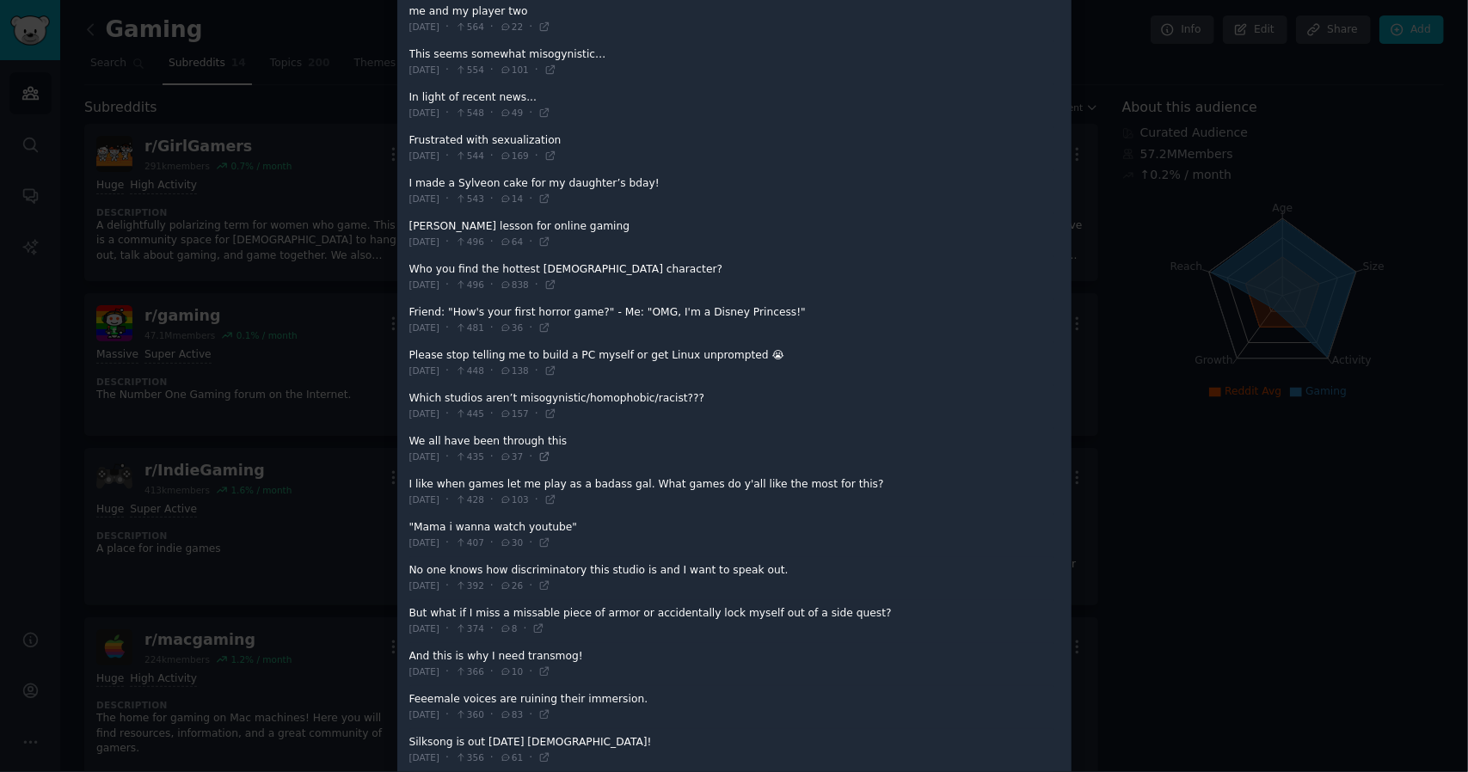
click at [548, 453] on icon at bounding box center [544, 457] width 8 height 8
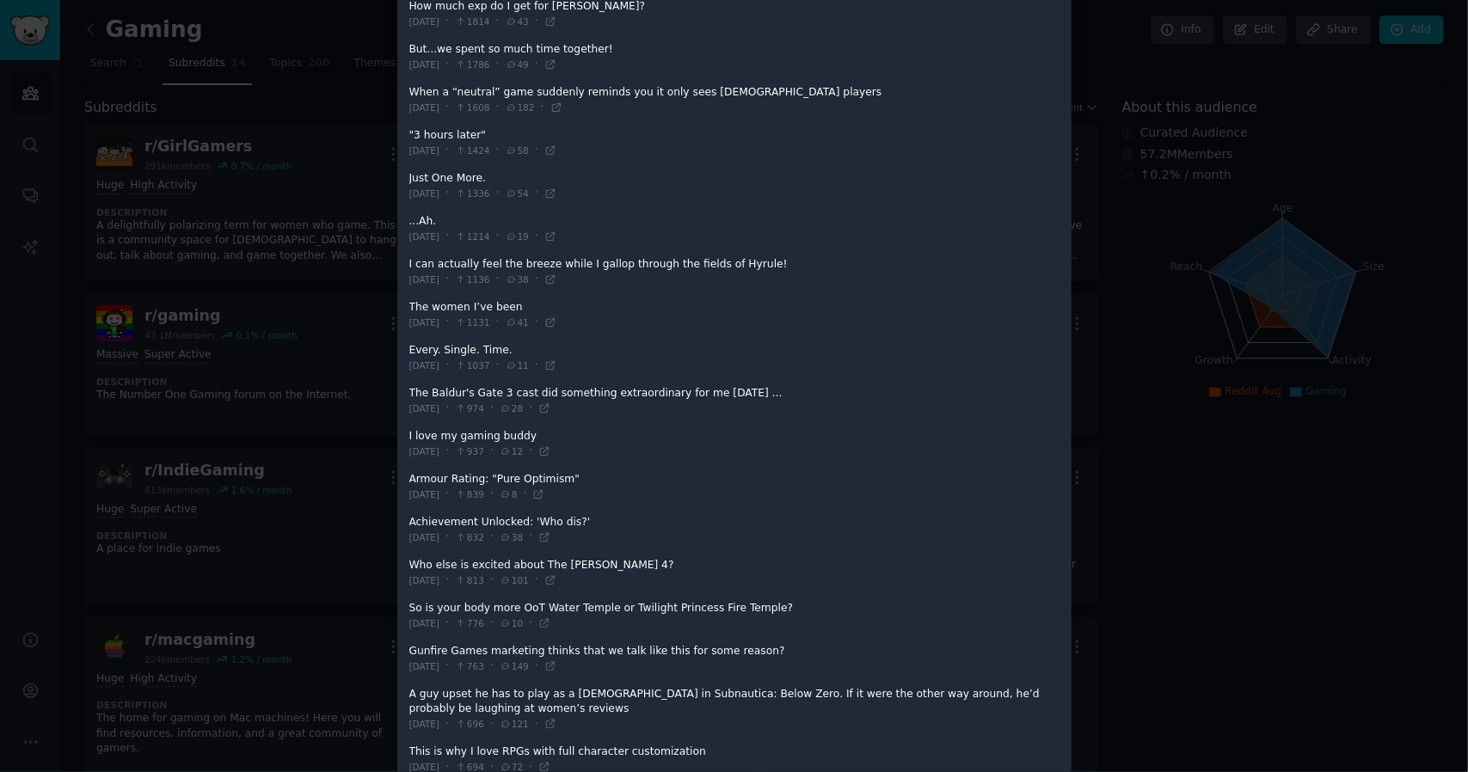
scroll to position [310, 0]
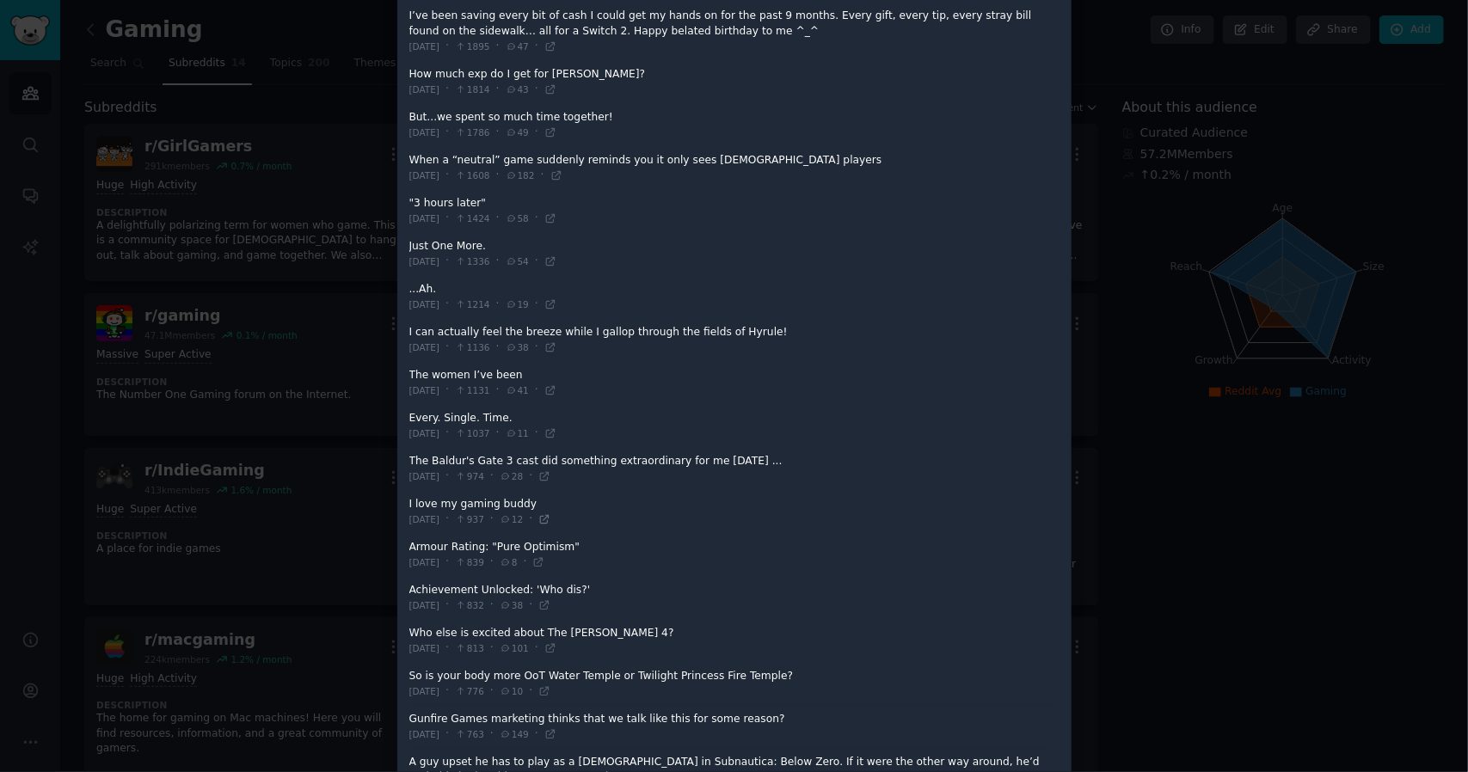
click at [551, 514] on icon at bounding box center [544, 520] width 12 height 12
click at [554, 647] on icon at bounding box center [550, 648] width 8 height 8
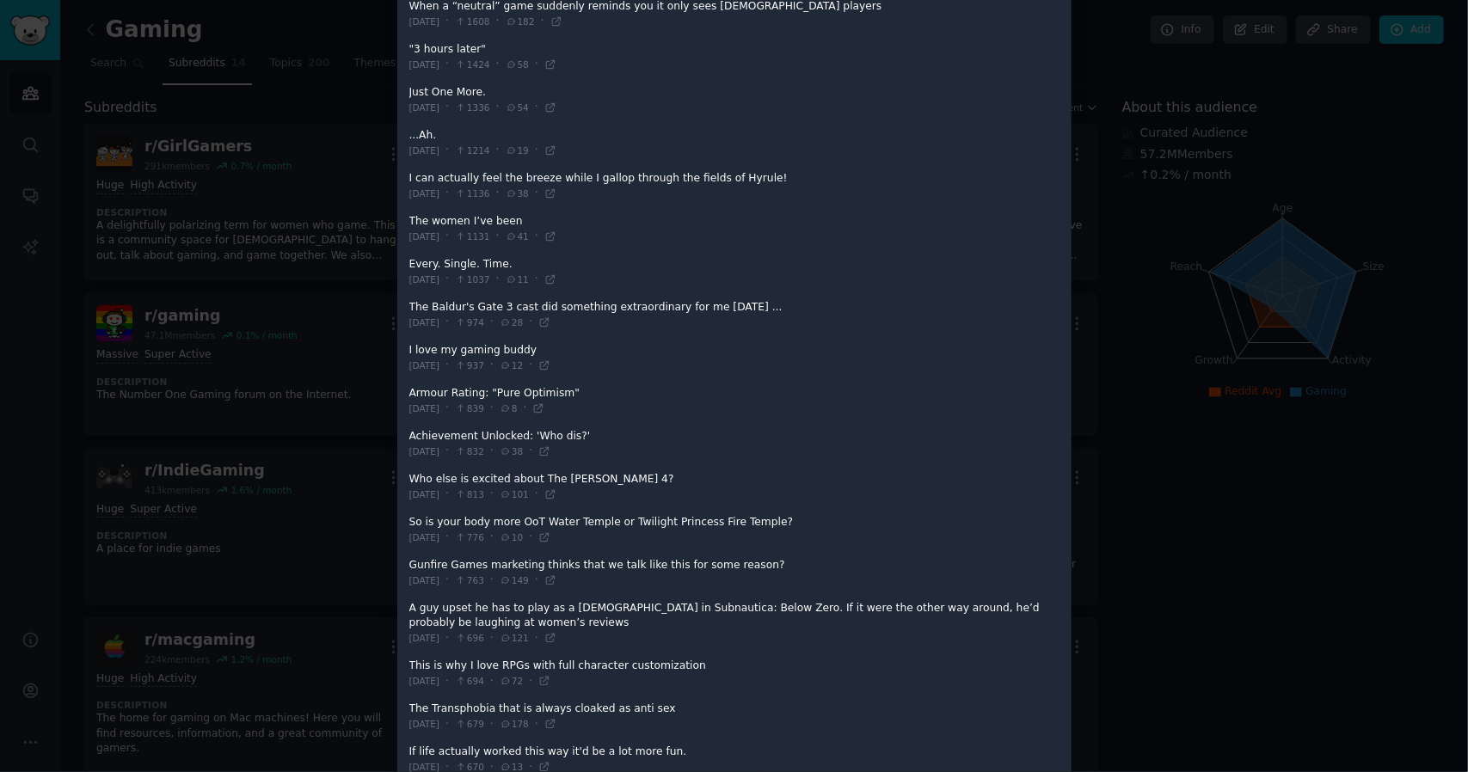
scroll to position [482, 0]
